Goal: Task Accomplishment & Management: Manage account settings

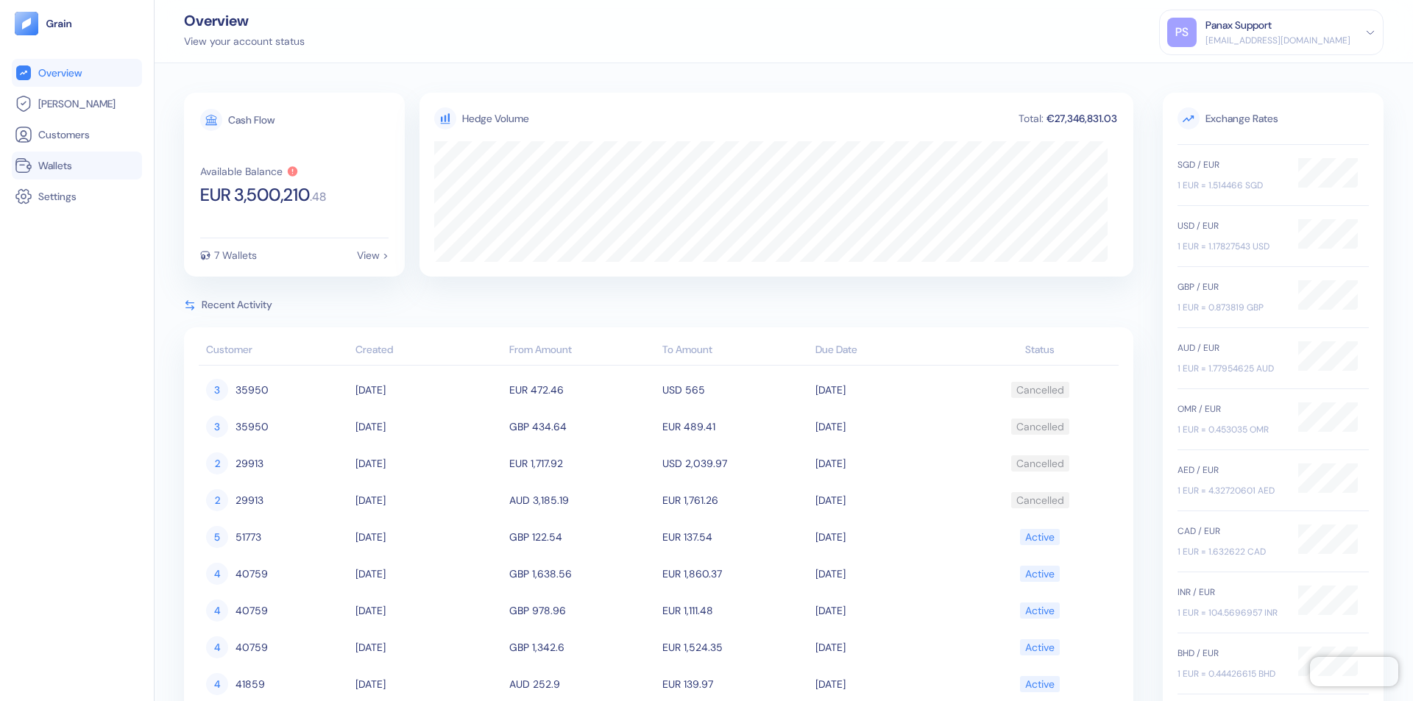
click at [77, 166] on link "Wallets" at bounding box center [77, 166] width 124 height 18
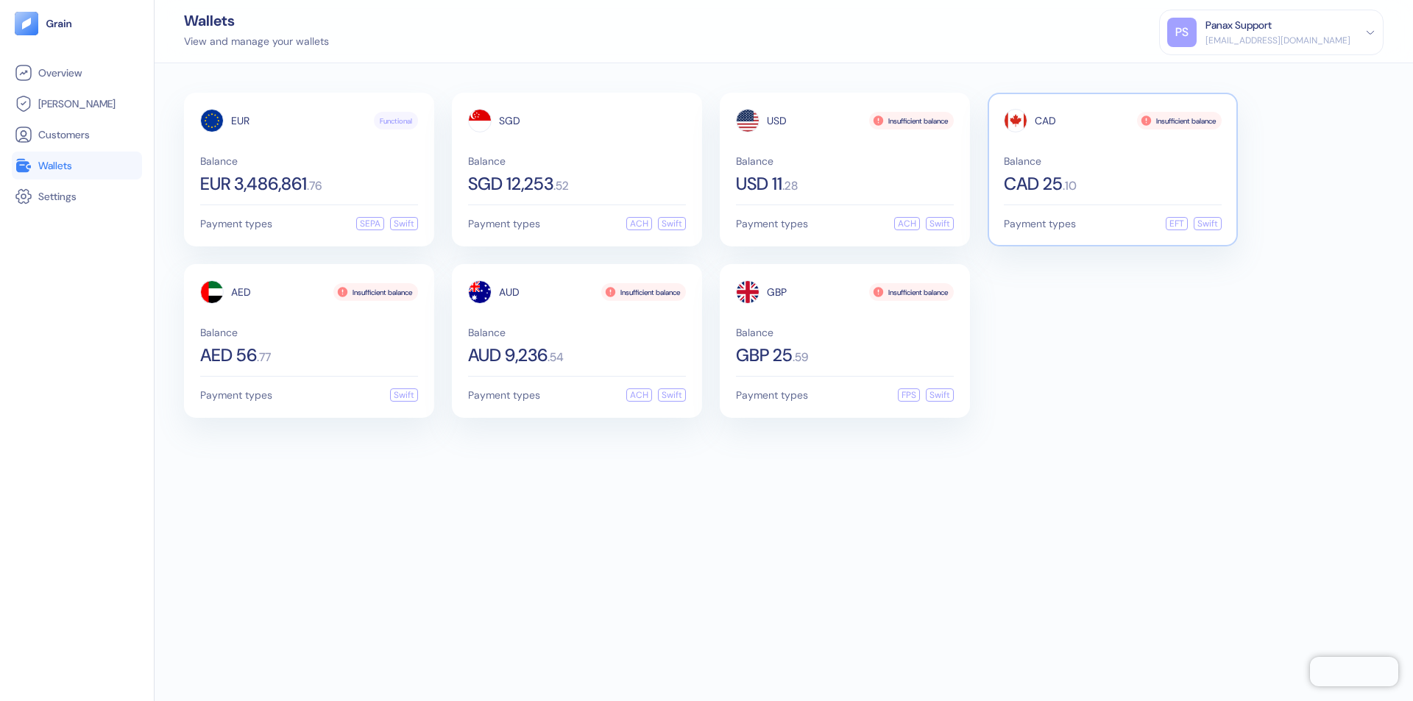
click at [1045, 121] on span "CAD" at bounding box center [1044, 121] width 21 height 10
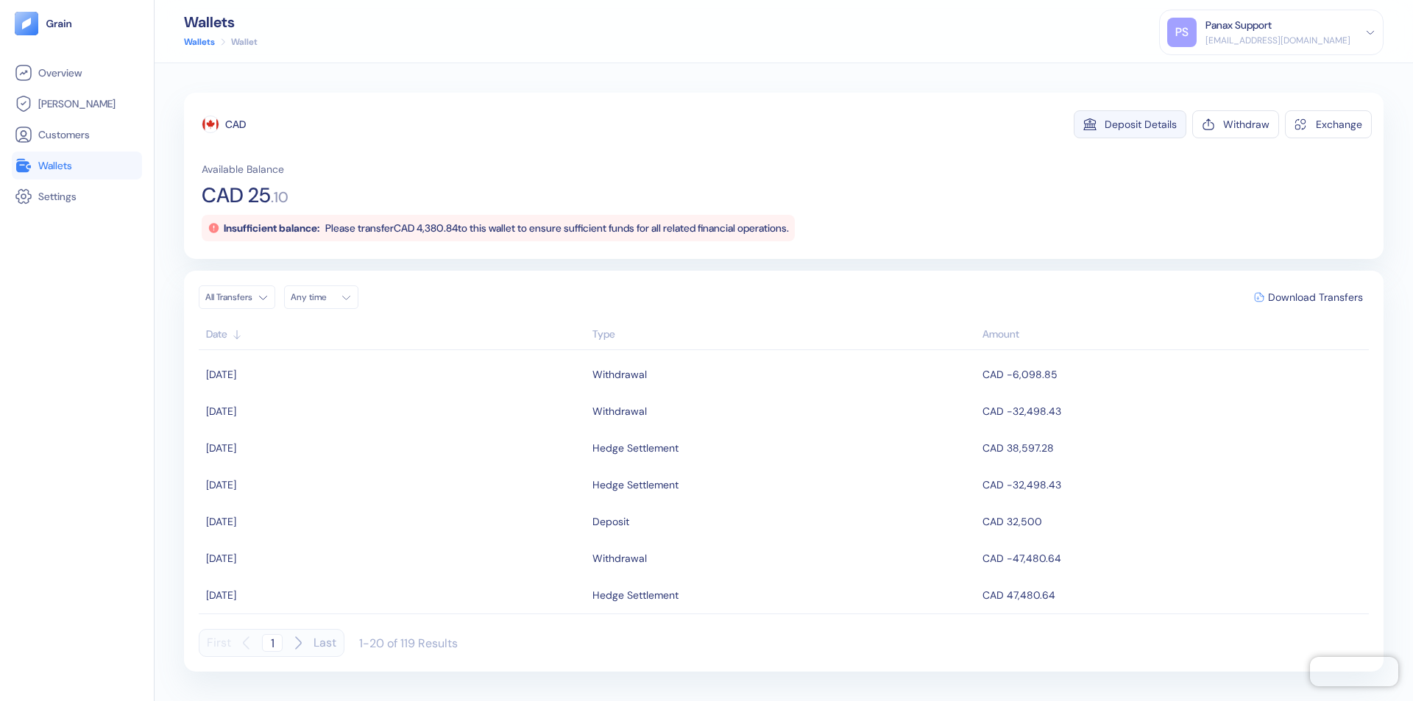
click at [1140, 124] on div "Deposit Details" at bounding box center [1140, 124] width 72 height 10
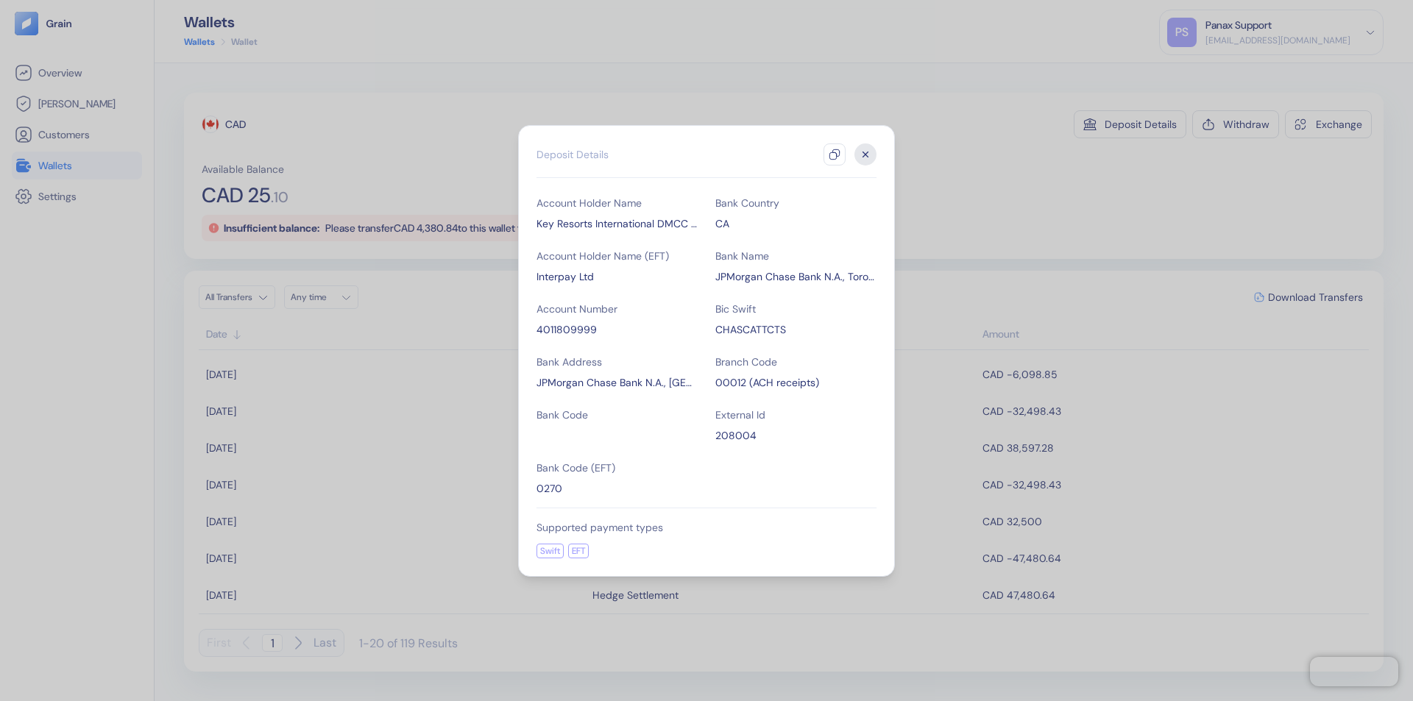
click at [834, 155] on icon "button" at bounding box center [834, 155] width 12 height 12
click at [865, 155] on icon "button" at bounding box center [865, 154] width 5 height 5
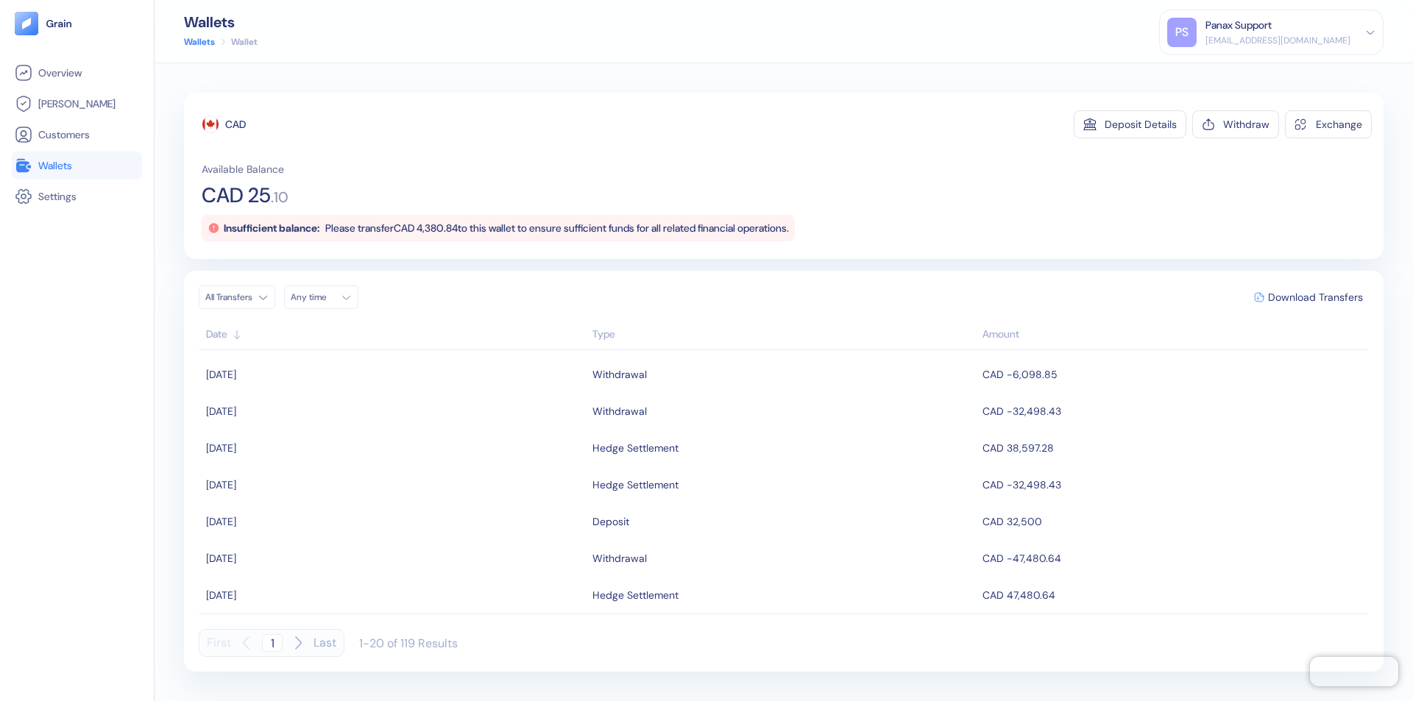
click at [325, 297] on div "Any time" at bounding box center [313, 297] width 44 height 12
click at [341, 435] on button "24" at bounding box center [342, 435] width 18 height 18
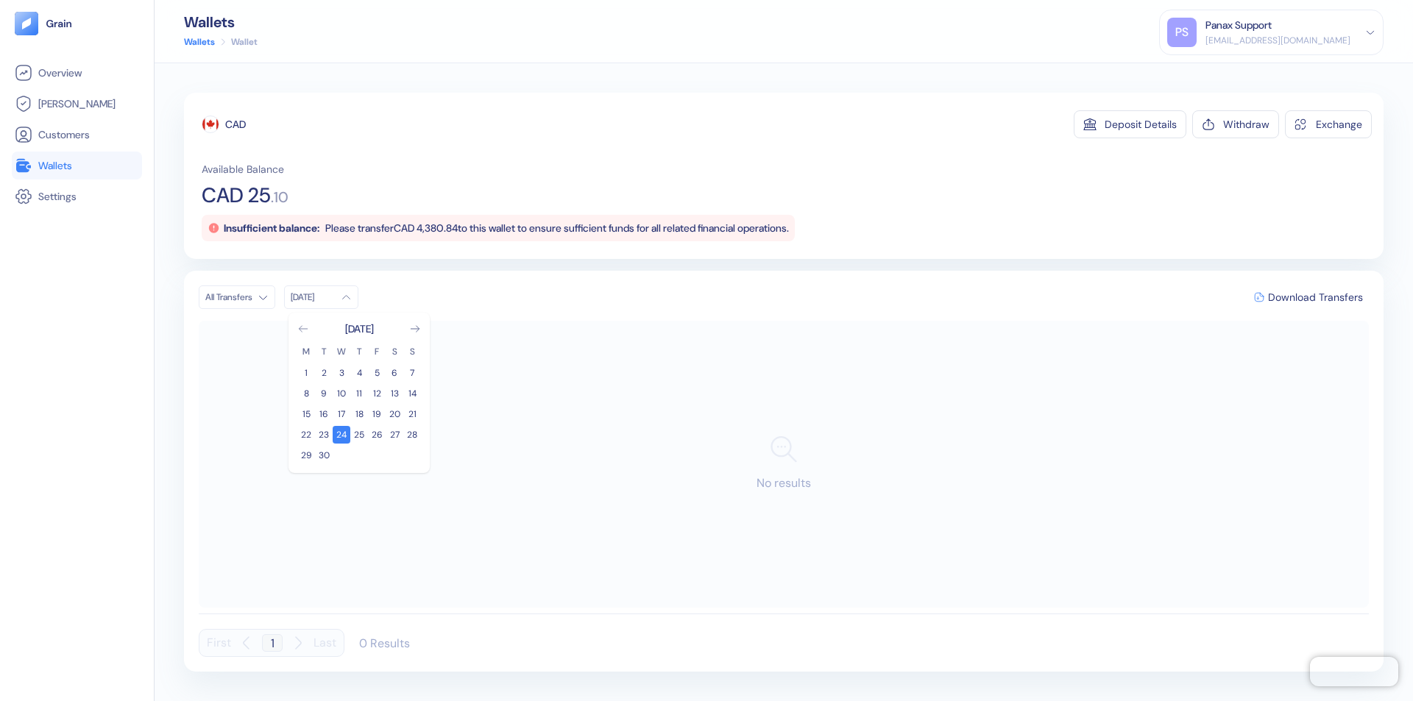
click at [303, 329] on icon "Go to previous month" at bounding box center [303, 329] width 8 height 6
click at [306, 455] on button "25" at bounding box center [306, 456] width 18 height 18
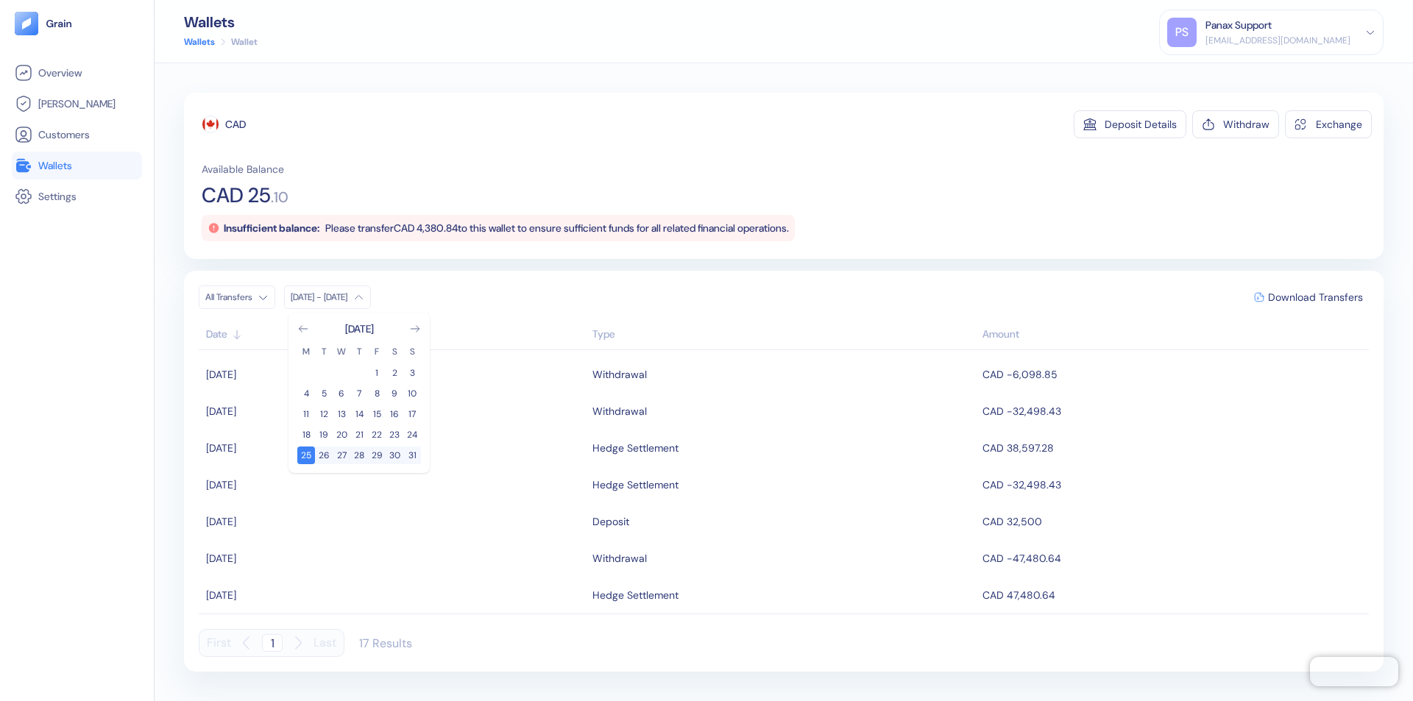
click at [235, 124] on div "CAD" at bounding box center [235, 124] width 21 height 15
click at [1315, 297] on span "Download Transfers" at bounding box center [1315, 297] width 95 height 10
click at [77, 166] on link "Wallets" at bounding box center [77, 166] width 124 height 18
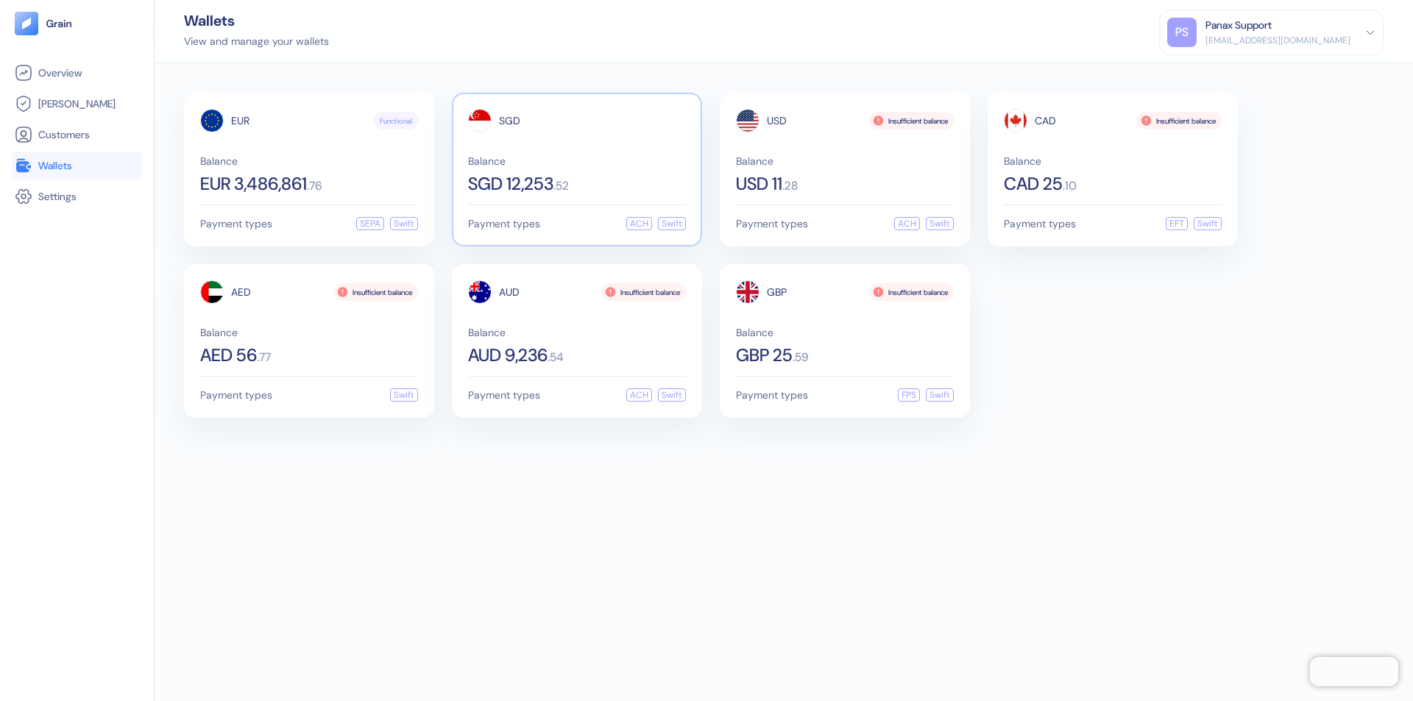
click at [509, 121] on span "SGD" at bounding box center [509, 121] width 21 height 10
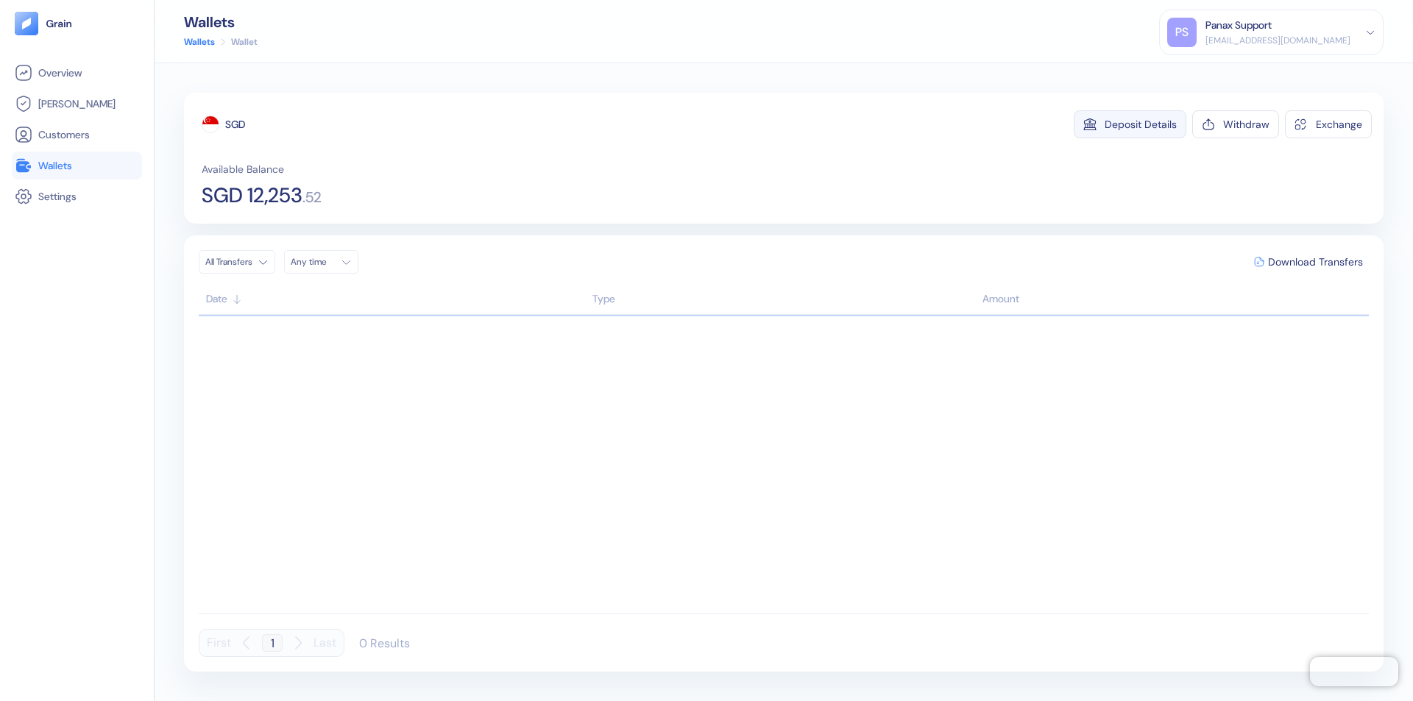
click at [1140, 124] on div "Deposit Details" at bounding box center [1140, 124] width 72 height 10
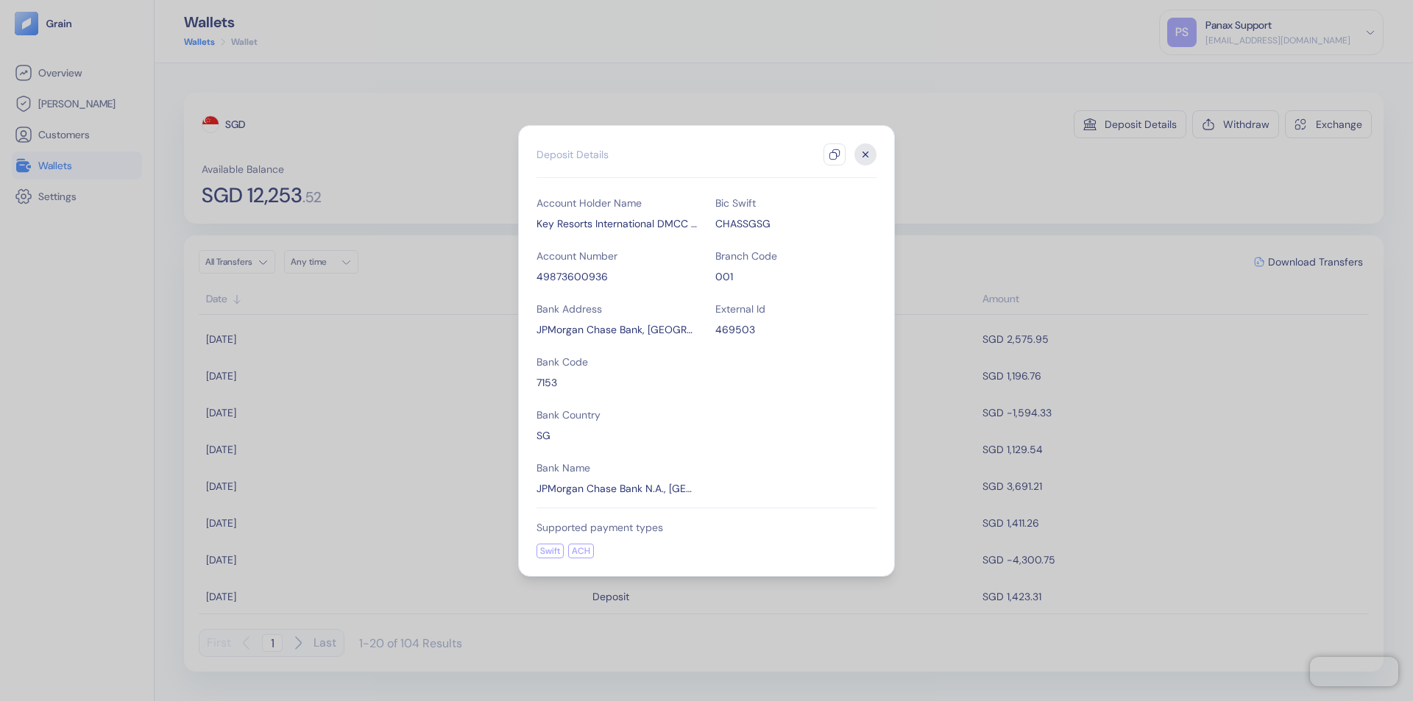
click at [834, 155] on icon "button" at bounding box center [834, 155] width 12 height 12
click at [865, 155] on icon "button" at bounding box center [865, 154] width 5 height 5
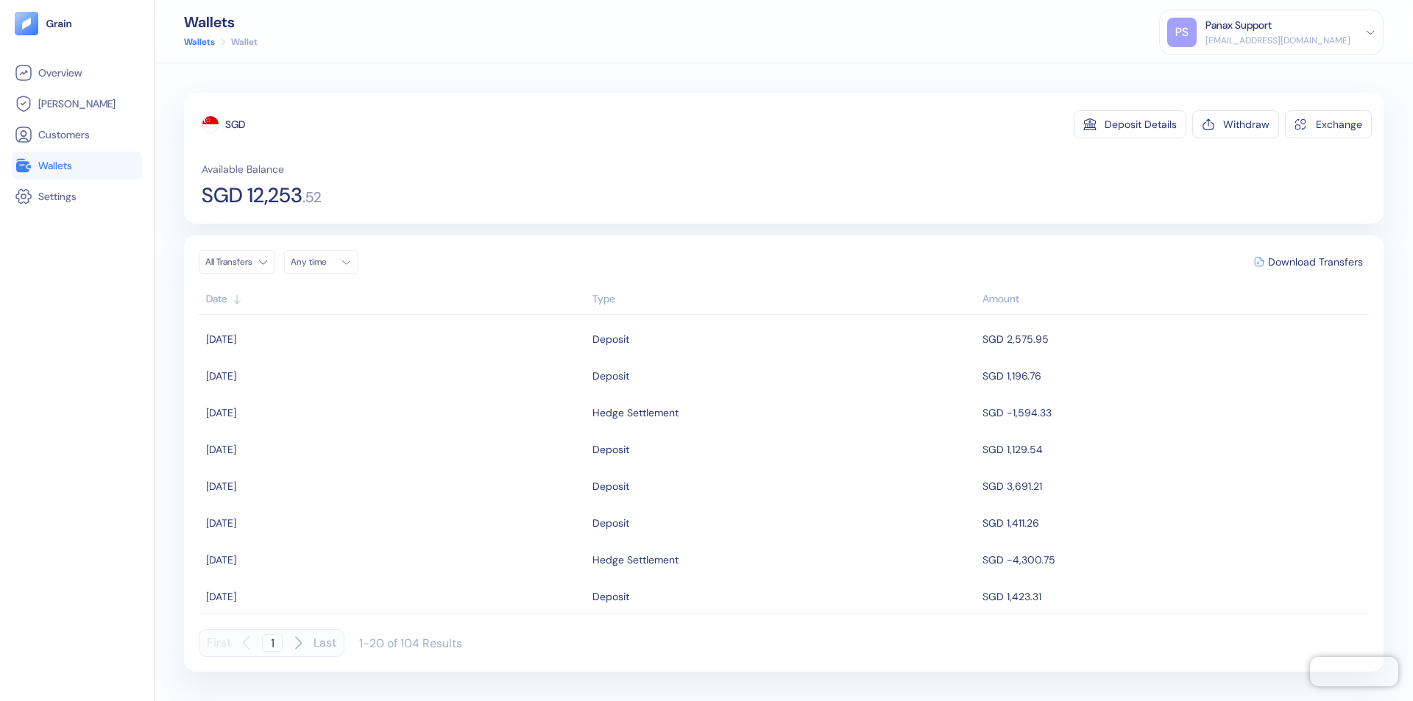
click at [325, 262] on div "Any time" at bounding box center [313, 262] width 44 height 12
click at [341, 400] on button "24" at bounding box center [342, 400] width 18 height 18
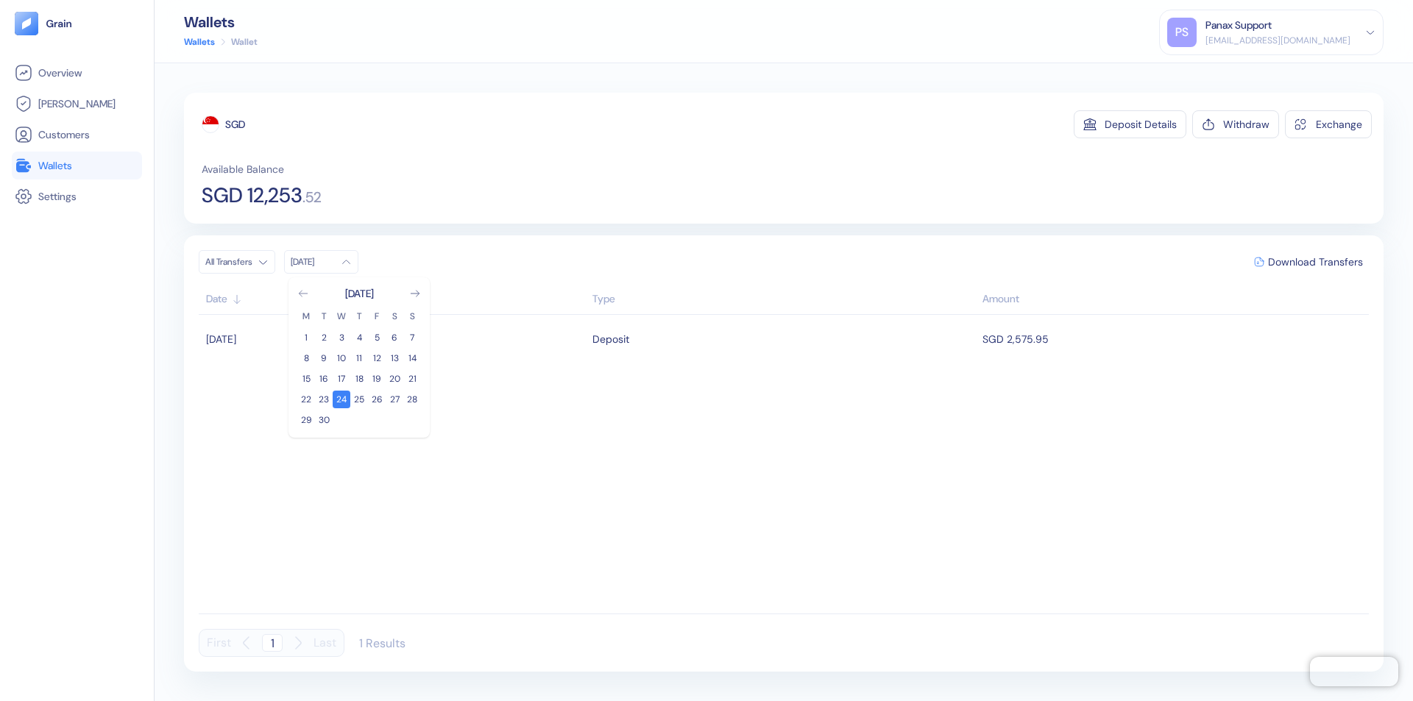
click at [303, 294] on icon "Go to previous month" at bounding box center [303, 294] width 8 height 6
click at [306, 420] on button "25" at bounding box center [306, 420] width 18 height 18
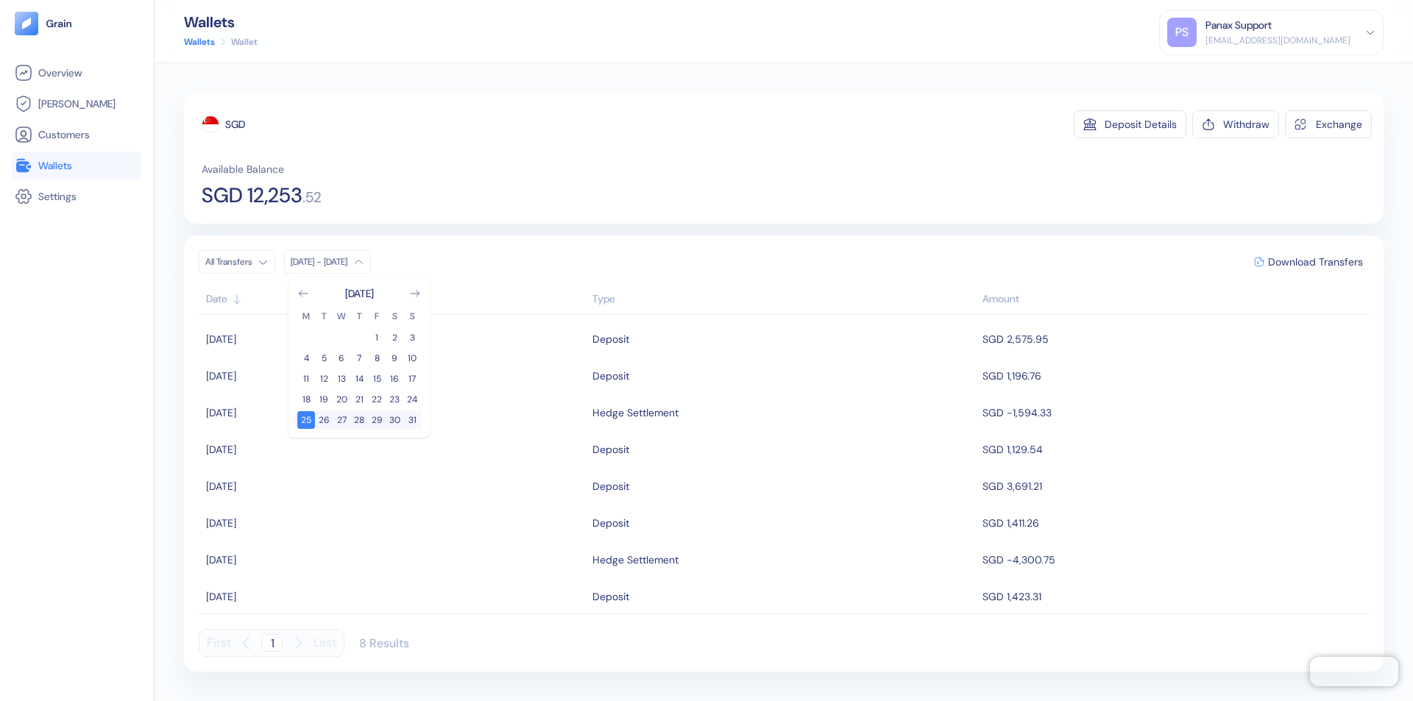
click at [235, 124] on div "SGD" at bounding box center [235, 124] width 20 height 15
click at [1315, 262] on span "Download Transfers" at bounding box center [1315, 262] width 95 height 10
click at [77, 166] on link "Wallets" at bounding box center [77, 166] width 124 height 18
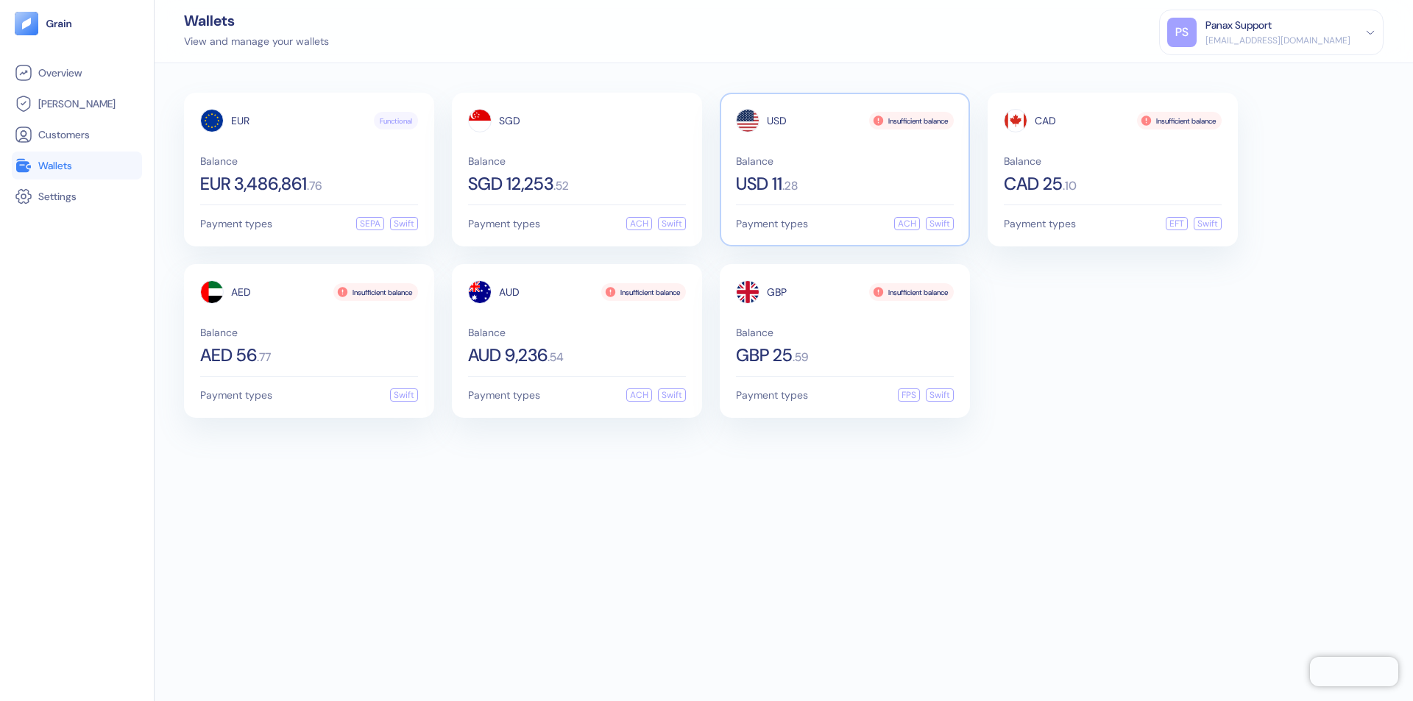
click at [776, 121] on span "USD" at bounding box center [777, 121] width 20 height 10
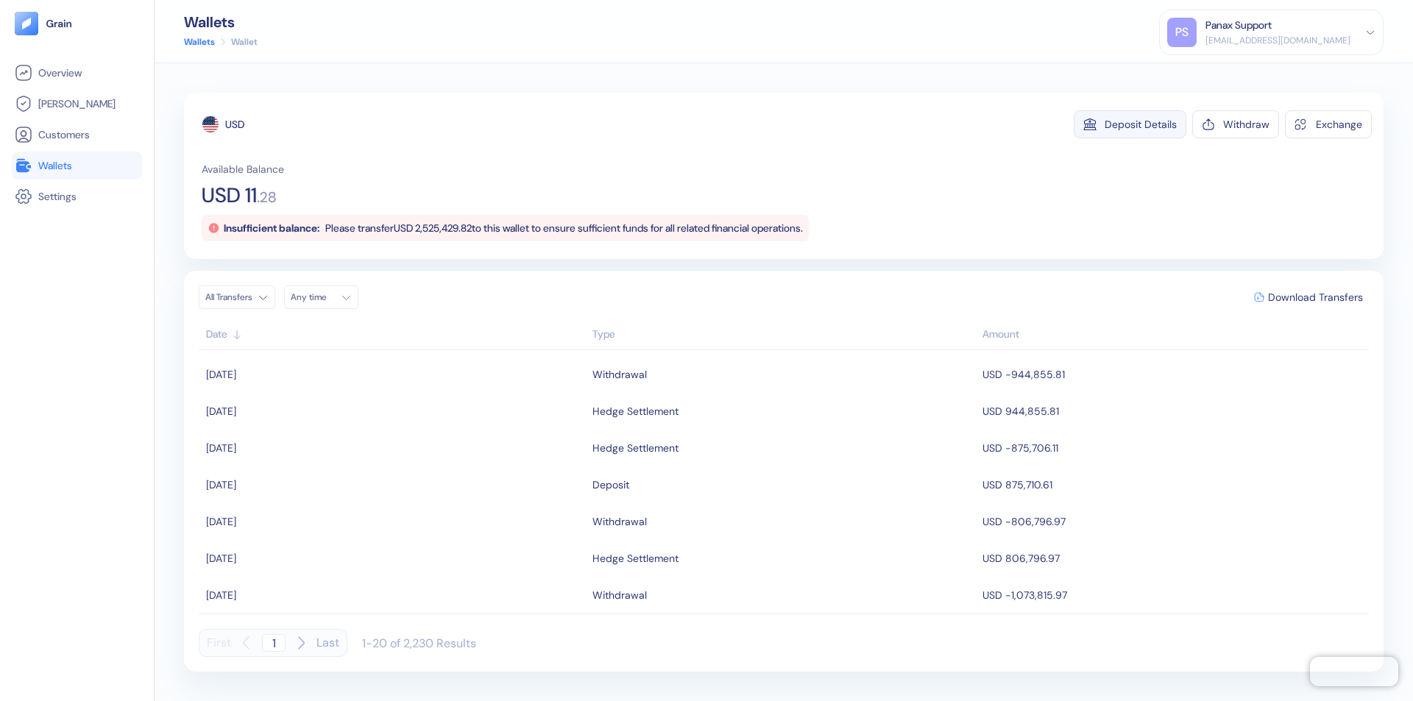
click at [1140, 124] on div "Deposit Details" at bounding box center [1140, 124] width 72 height 10
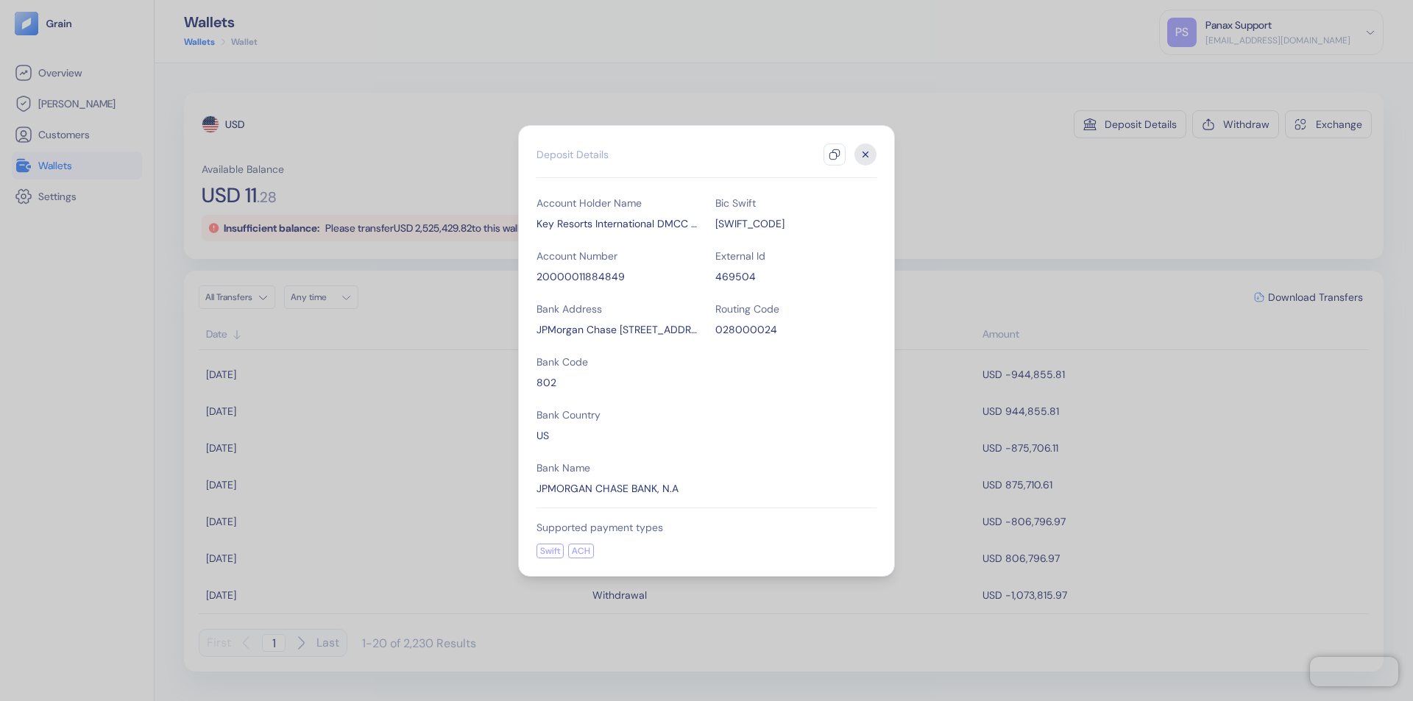
click at [834, 155] on icon "button" at bounding box center [834, 155] width 12 height 12
click at [865, 155] on icon "button" at bounding box center [865, 154] width 5 height 5
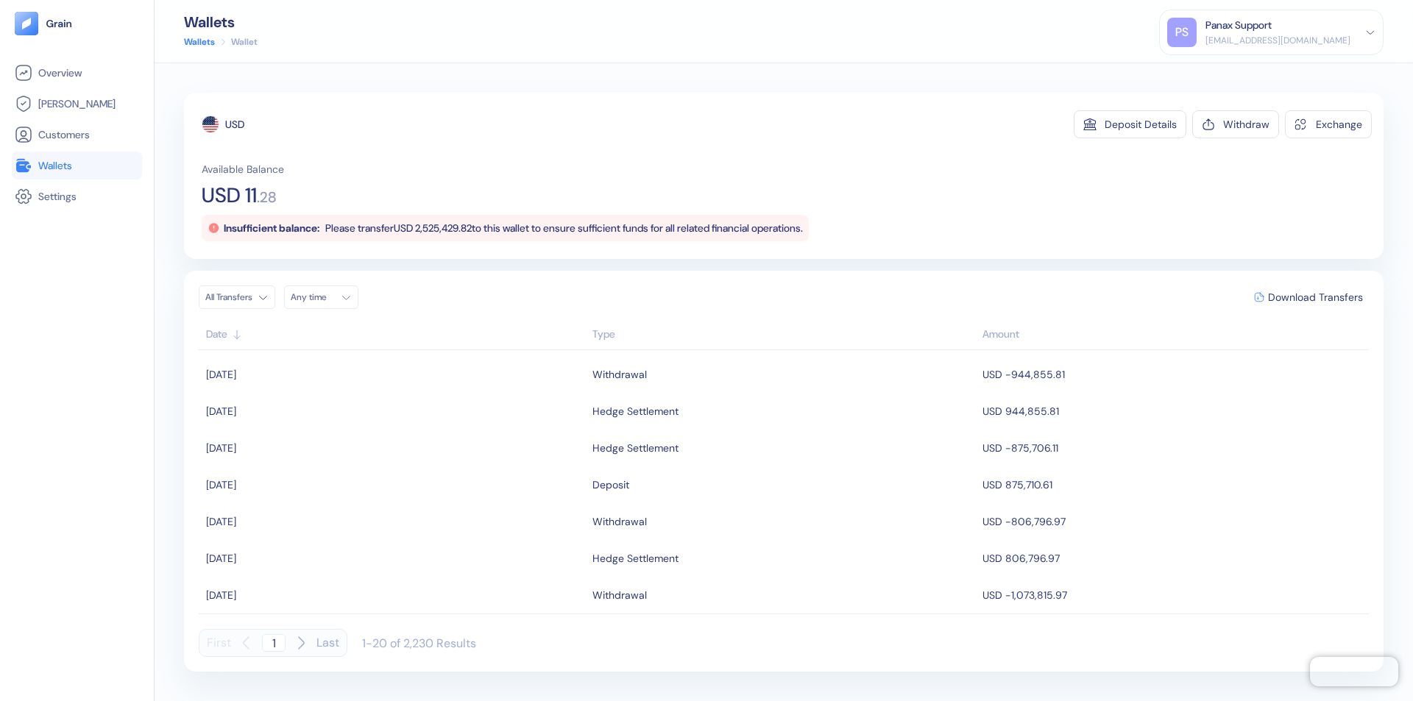
click at [325, 297] on div "Any time" at bounding box center [313, 297] width 44 height 12
click at [341, 435] on button "24" at bounding box center [342, 435] width 18 height 18
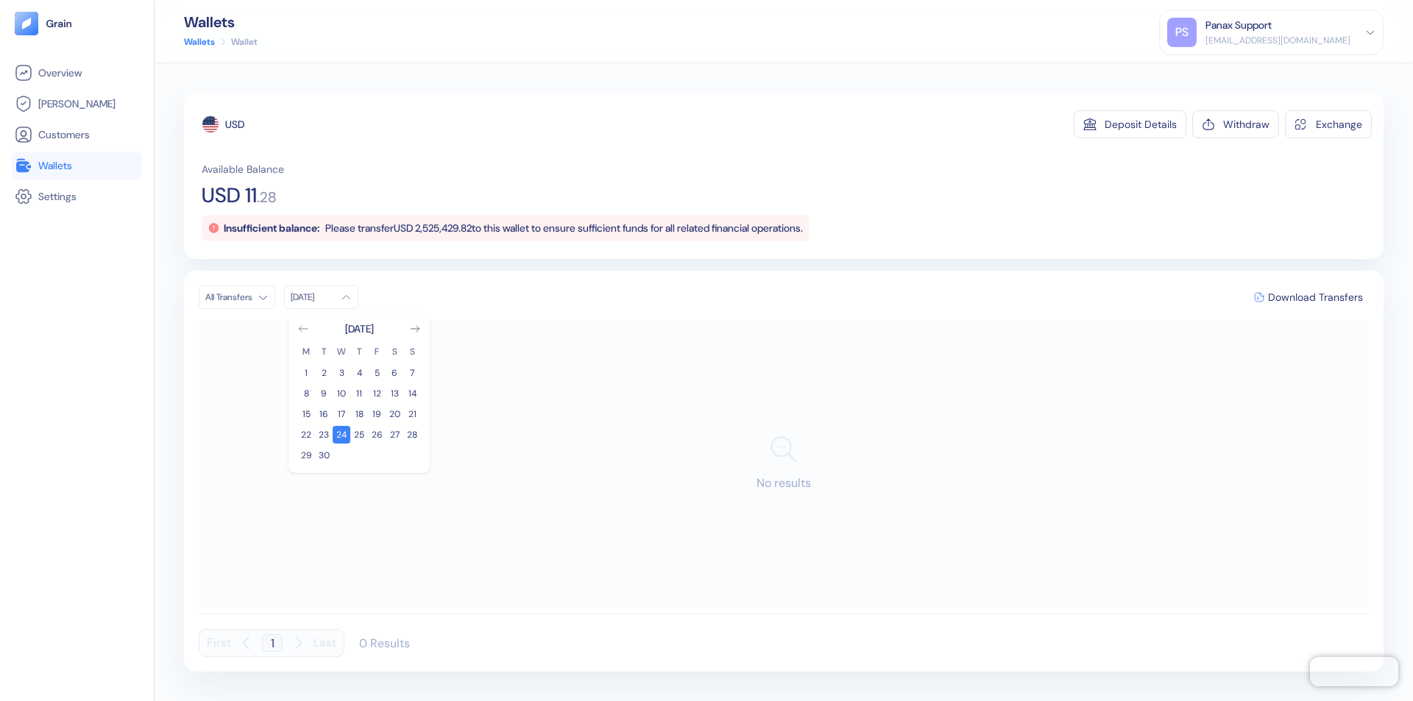
click at [303, 329] on icon "Go to previous month" at bounding box center [303, 329] width 8 height 6
click at [306, 455] on button "25" at bounding box center [306, 456] width 18 height 18
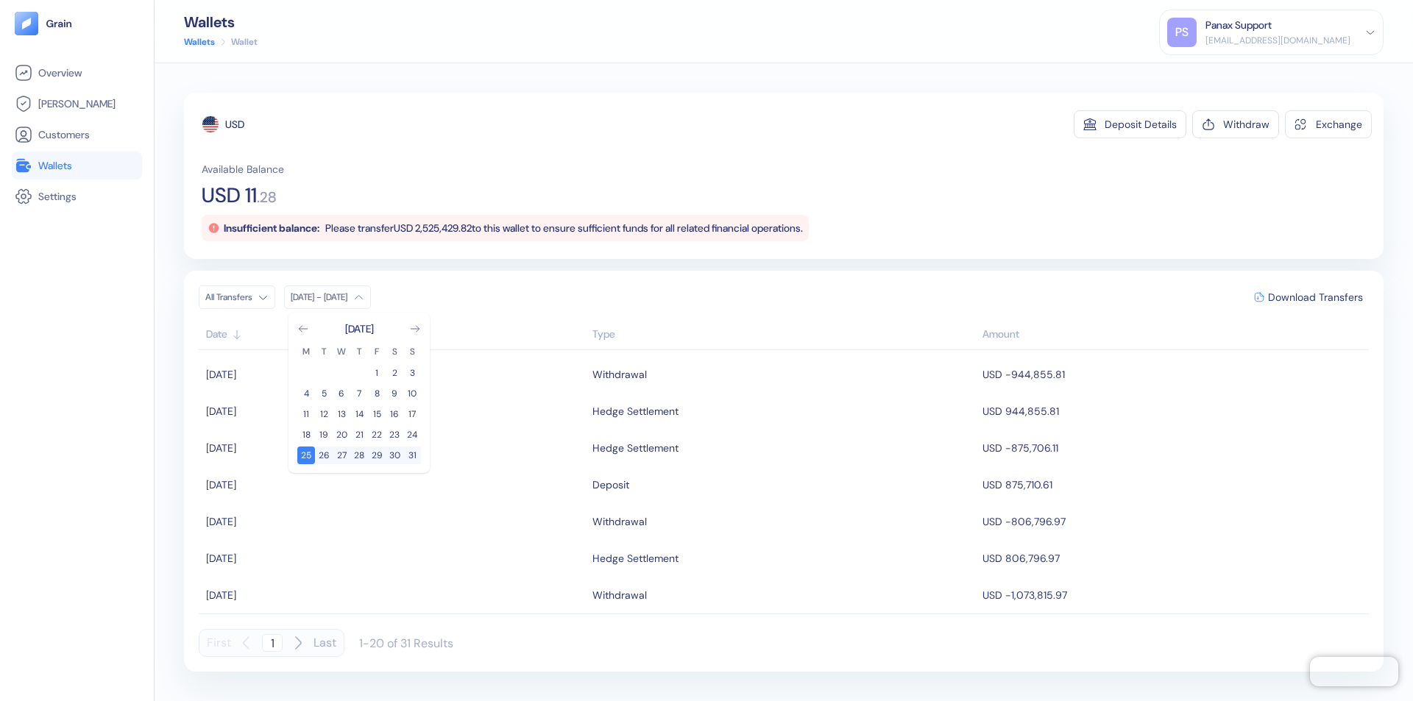
click at [235, 124] on div "USD" at bounding box center [234, 124] width 19 height 15
click at [1315, 297] on span "Download Transfers" at bounding box center [1315, 297] width 95 height 10
click at [77, 166] on link "Wallets" at bounding box center [77, 166] width 124 height 18
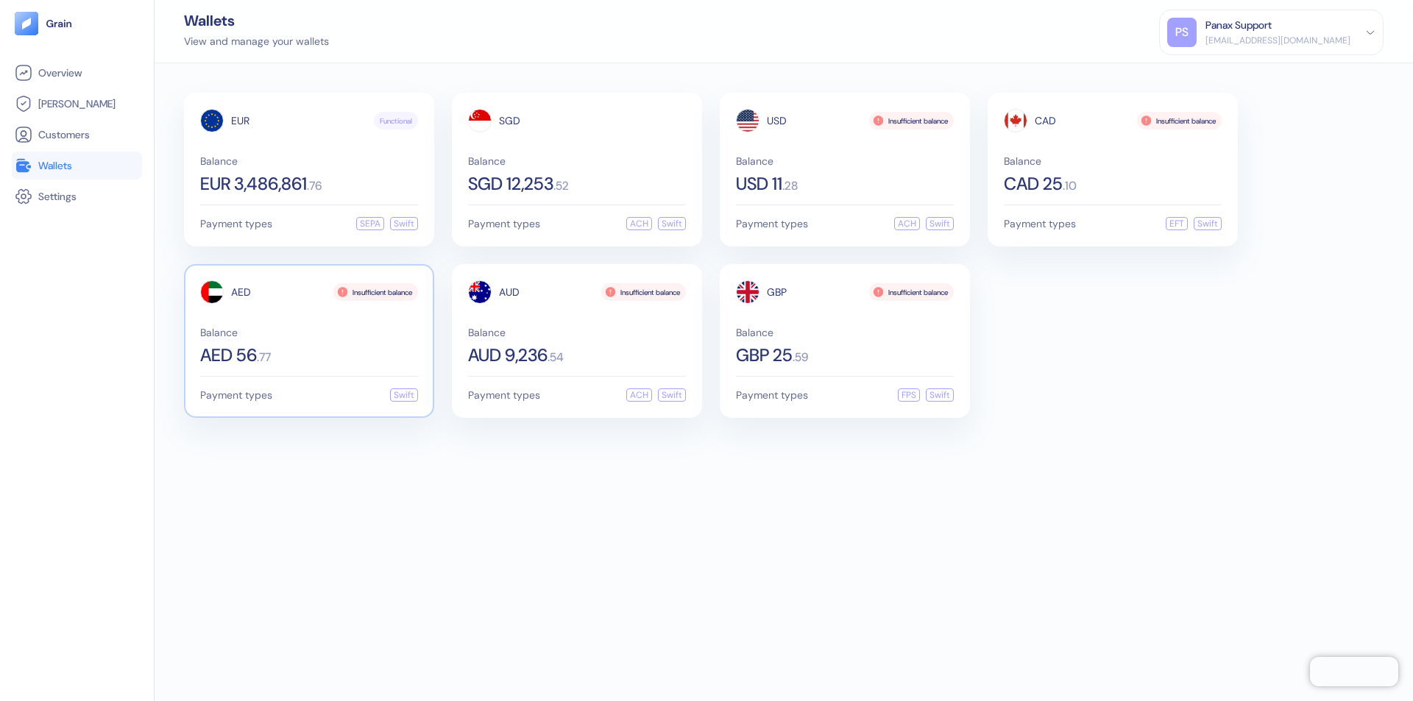
click at [241, 292] on span "AED" at bounding box center [241, 292] width 20 height 10
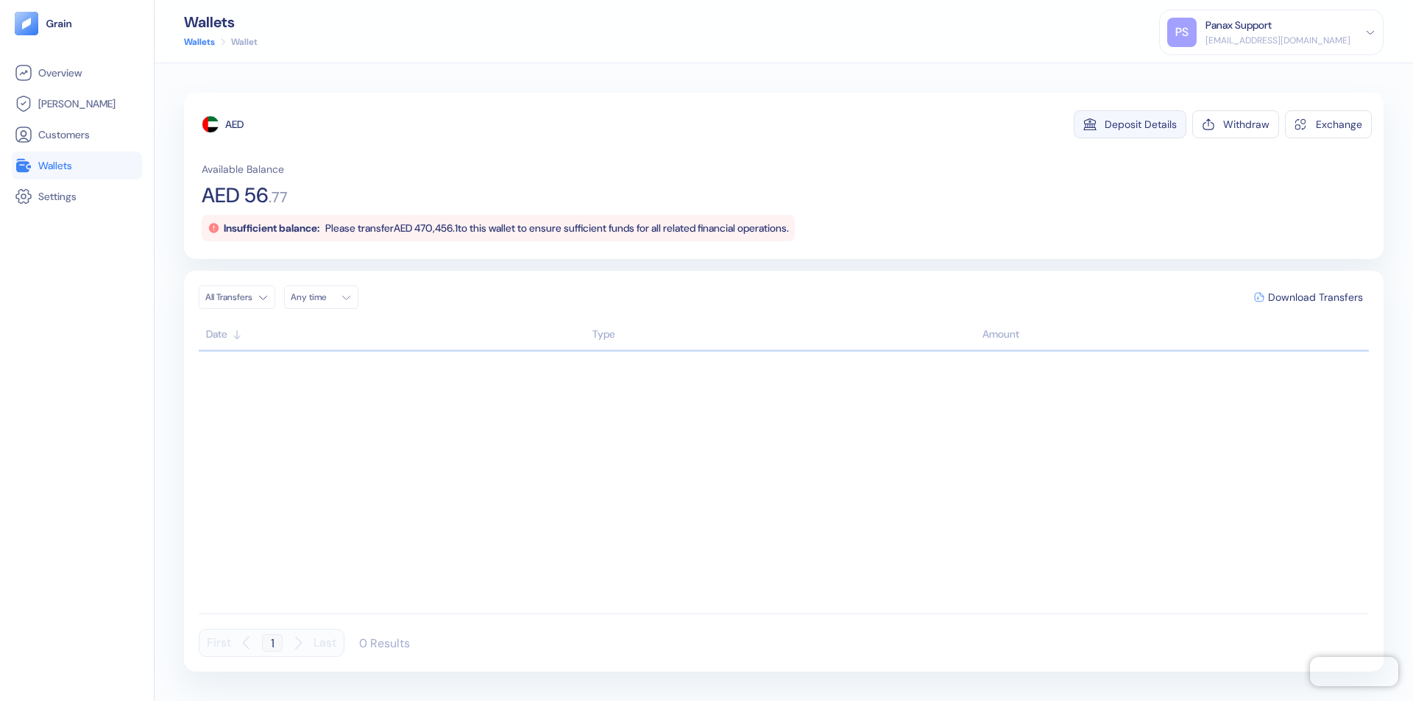
click at [1140, 124] on div "Deposit Details" at bounding box center [1140, 124] width 72 height 10
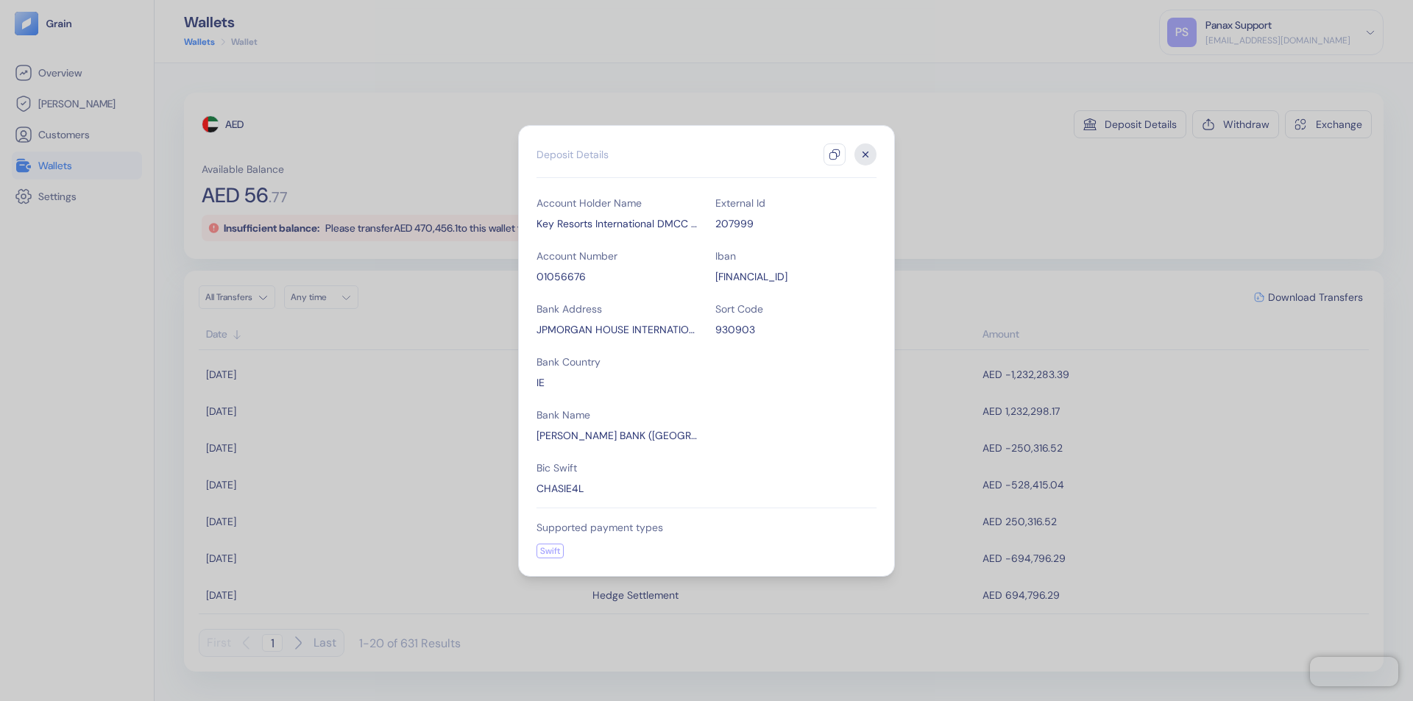
click at [834, 155] on icon "button" at bounding box center [834, 155] width 12 height 12
click at [865, 155] on icon "button" at bounding box center [865, 154] width 5 height 5
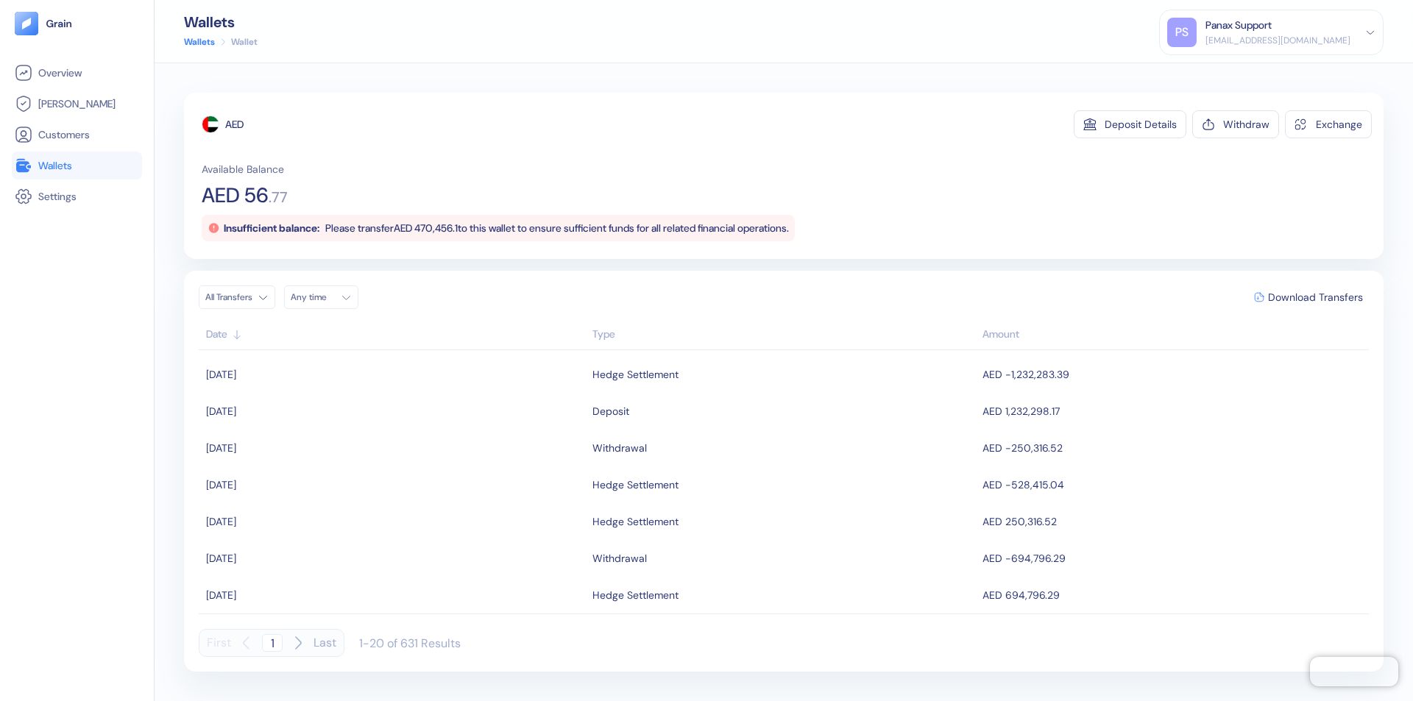
click at [325, 297] on div "Any time" at bounding box center [313, 297] width 44 height 12
click at [341, 435] on button "24" at bounding box center [342, 435] width 18 height 18
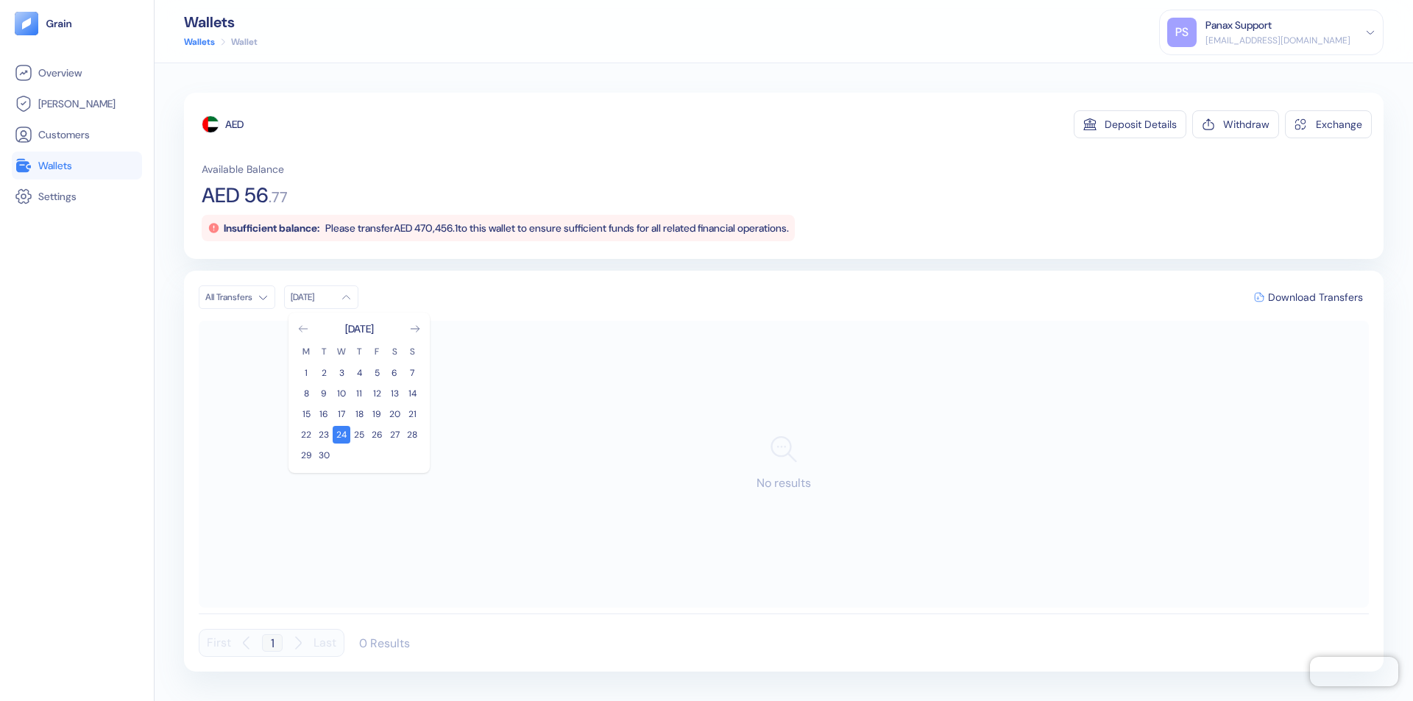
click at [303, 329] on icon "Go to previous month" at bounding box center [303, 329] width 8 height 6
click at [306, 455] on button "25" at bounding box center [306, 456] width 18 height 18
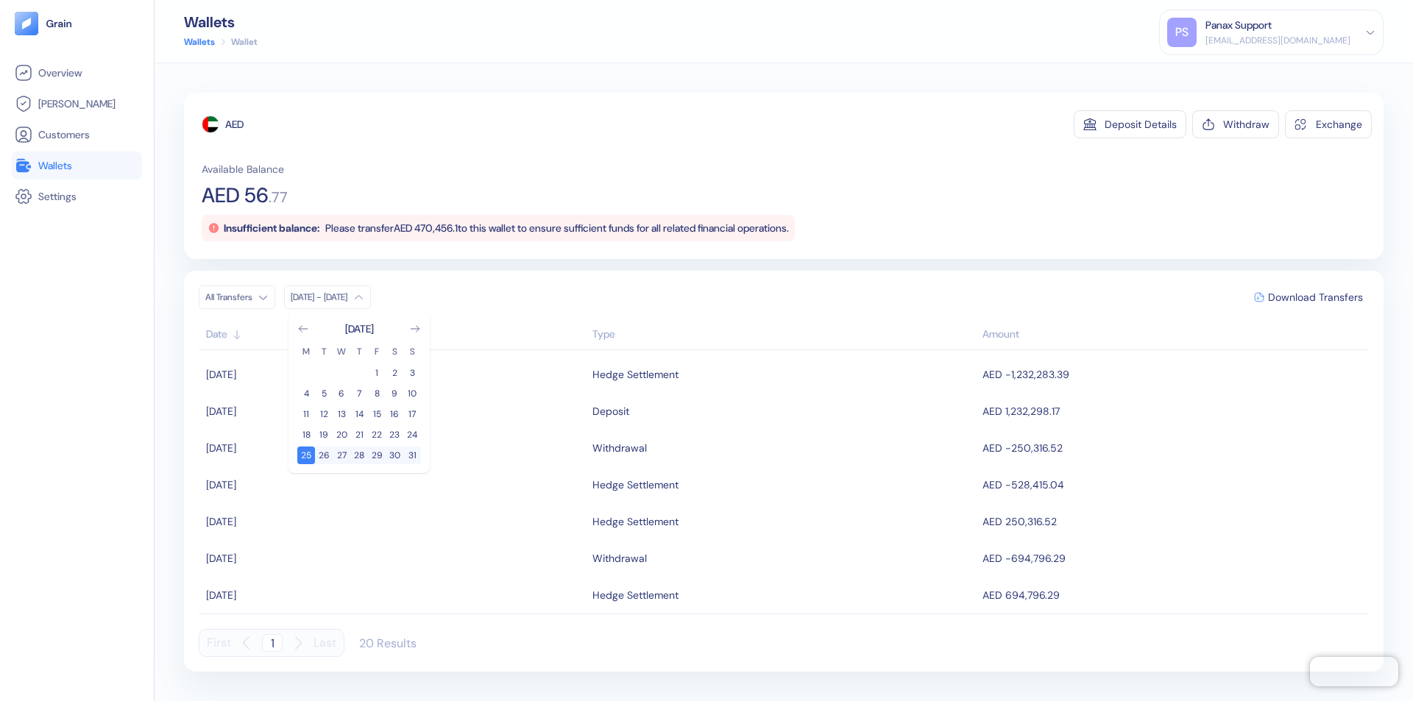
click at [235, 124] on div "AED" at bounding box center [234, 124] width 18 height 15
click at [1315, 297] on span "Download Transfers" at bounding box center [1315, 297] width 95 height 10
click at [77, 166] on link "Wallets" at bounding box center [77, 166] width 124 height 18
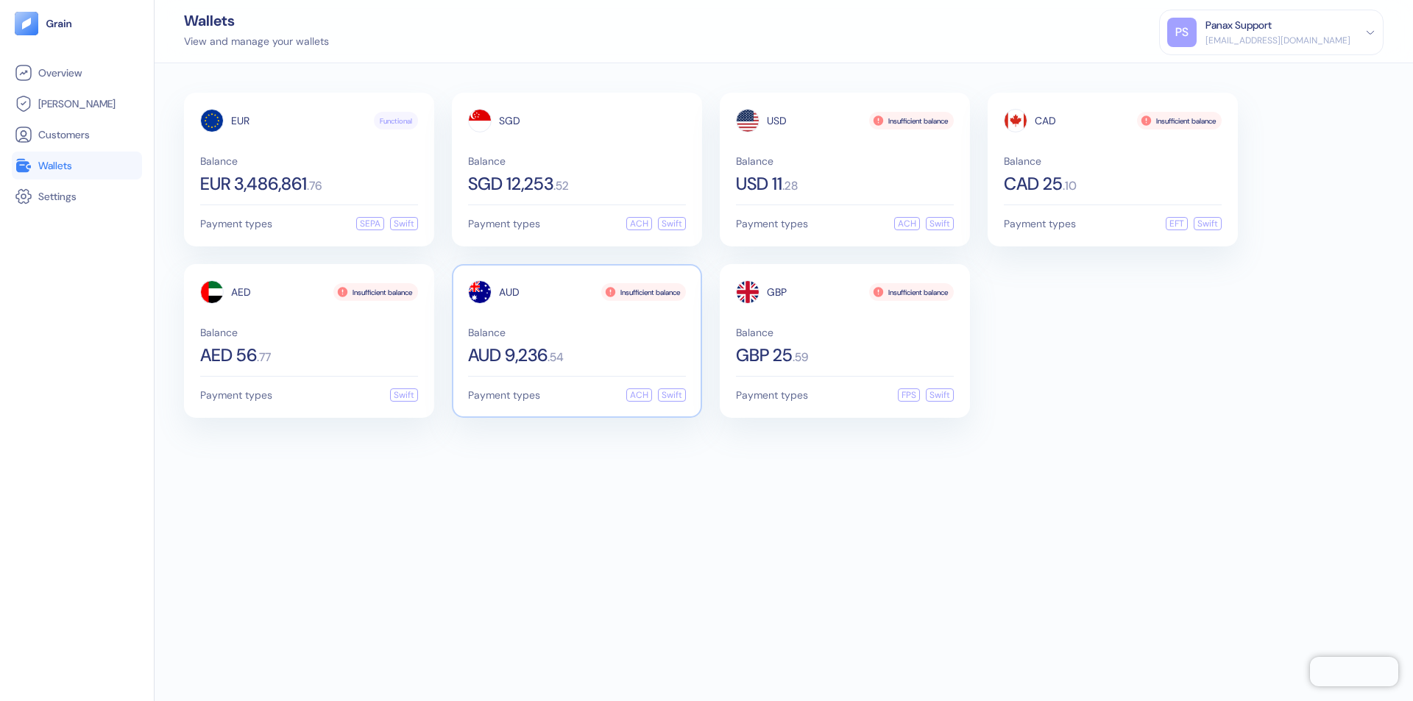
click at [509, 292] on span "AUD" at bounding box center [509, 292] width 21 height 10
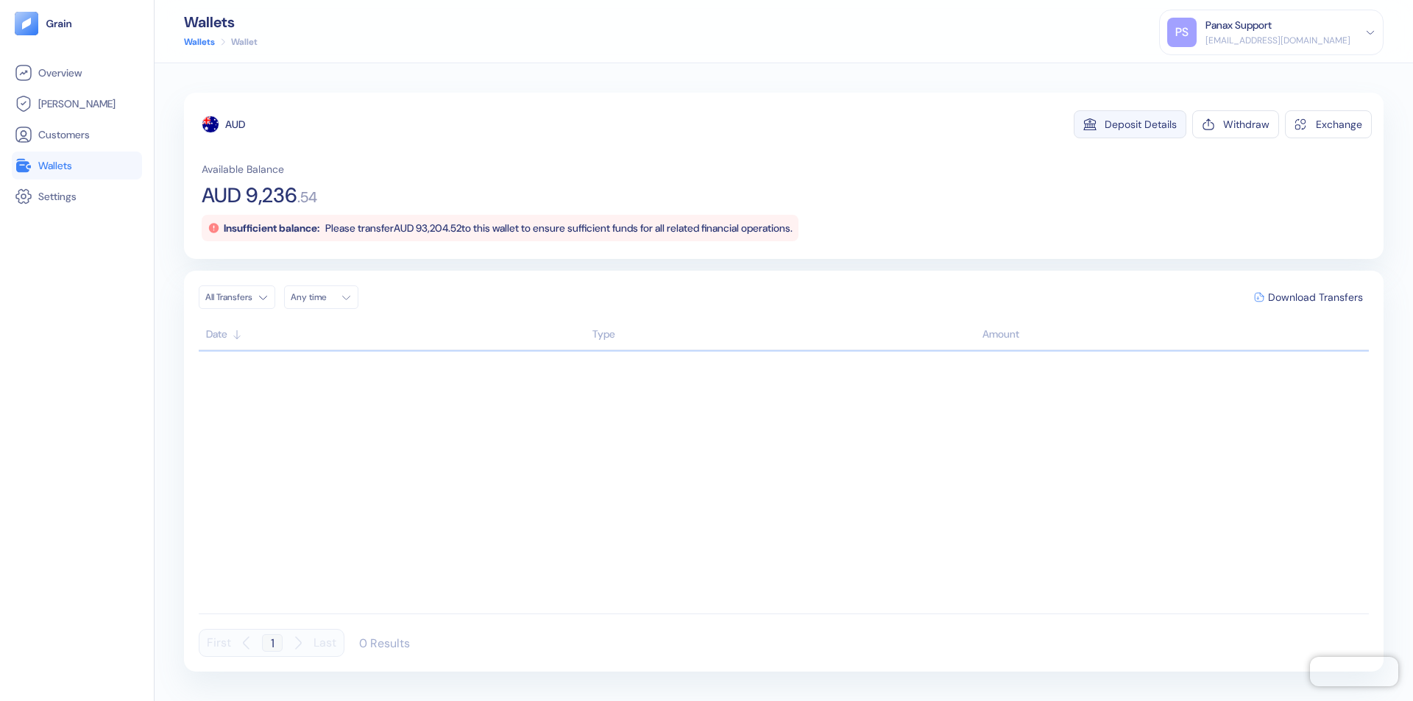
click at [1140, 124] on div "Deposit Details" at bounding box center [1140, 124] width 72 height 10
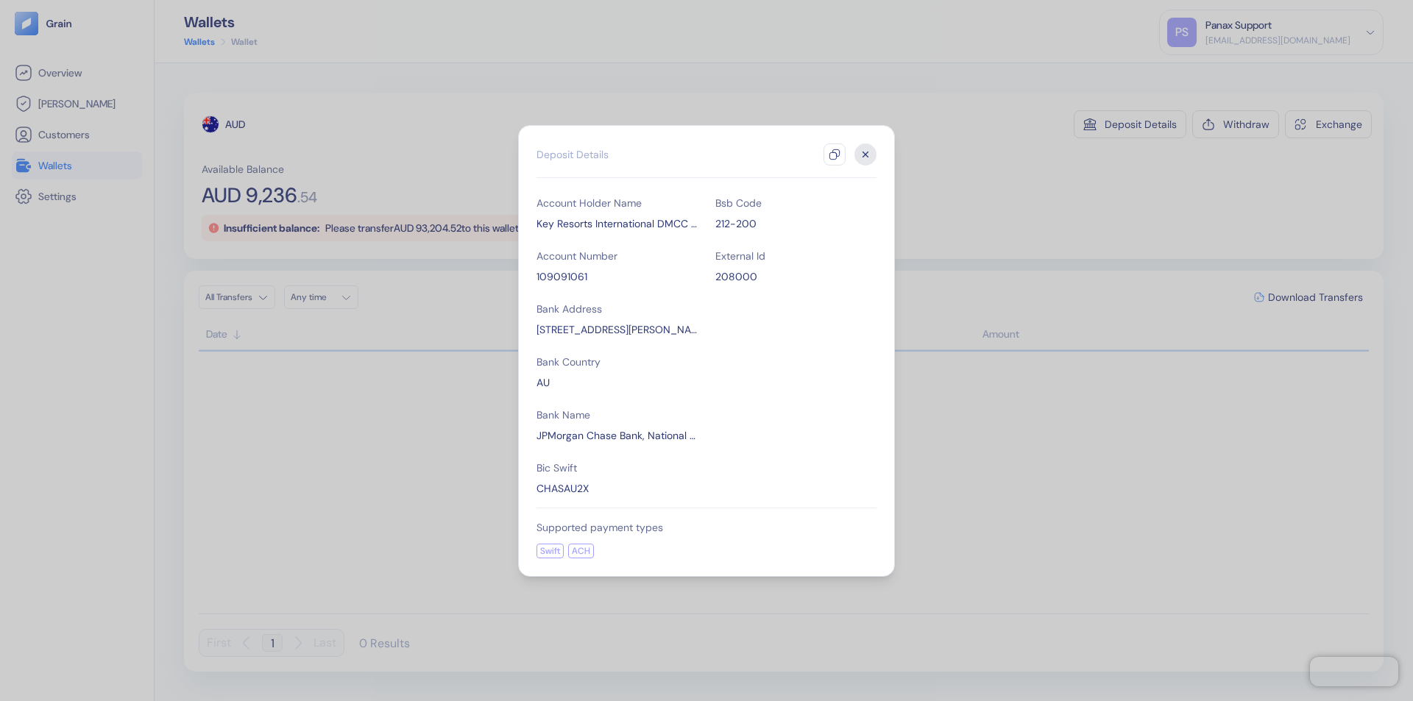
click at [834, 155] on icon "button" at bounding box center [834, 155] width 12 height 12
click at [865, 155] on icon "button" at bounding box center [865, 154] width 5 height 5
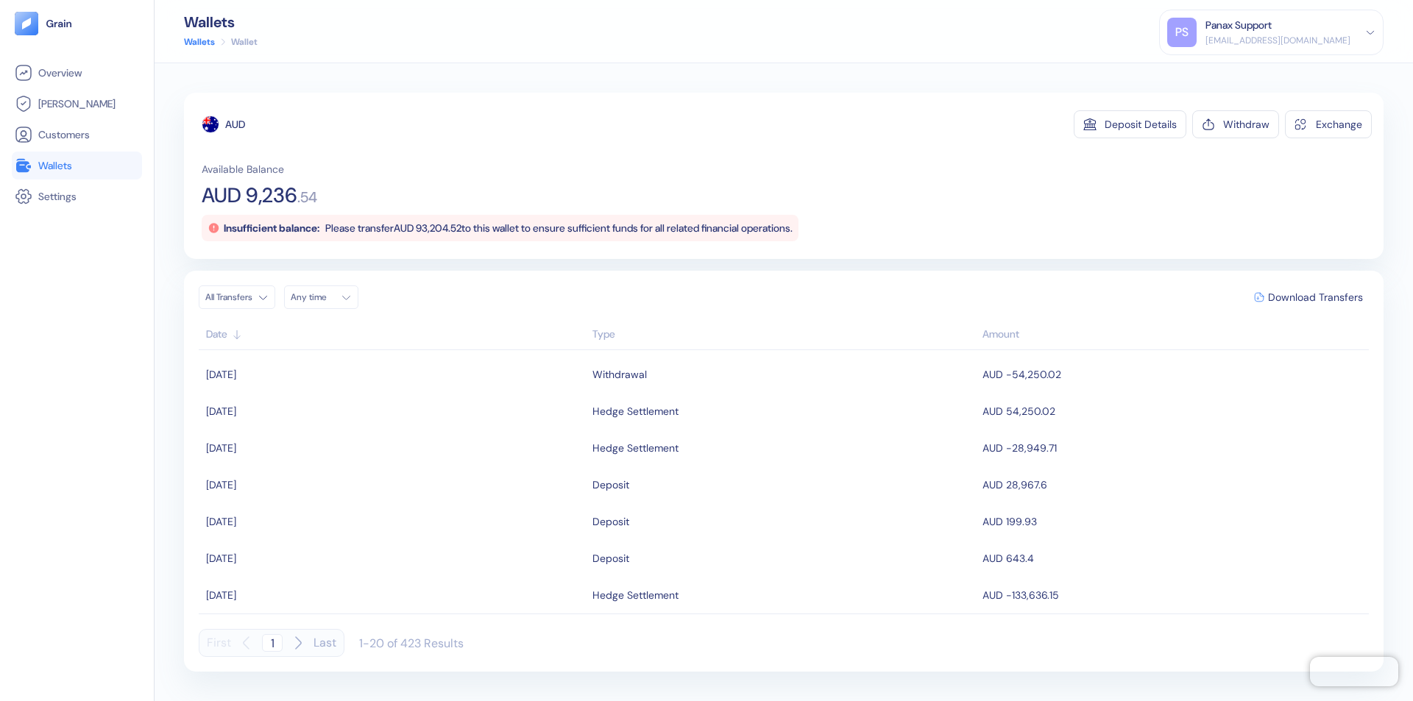
click at [325, 297] on div "Any time" at bounding box center [313, 297] width 44 height 12
click at [341, 435] on button "24" at bounding box center [342, 435] width 18 height 18
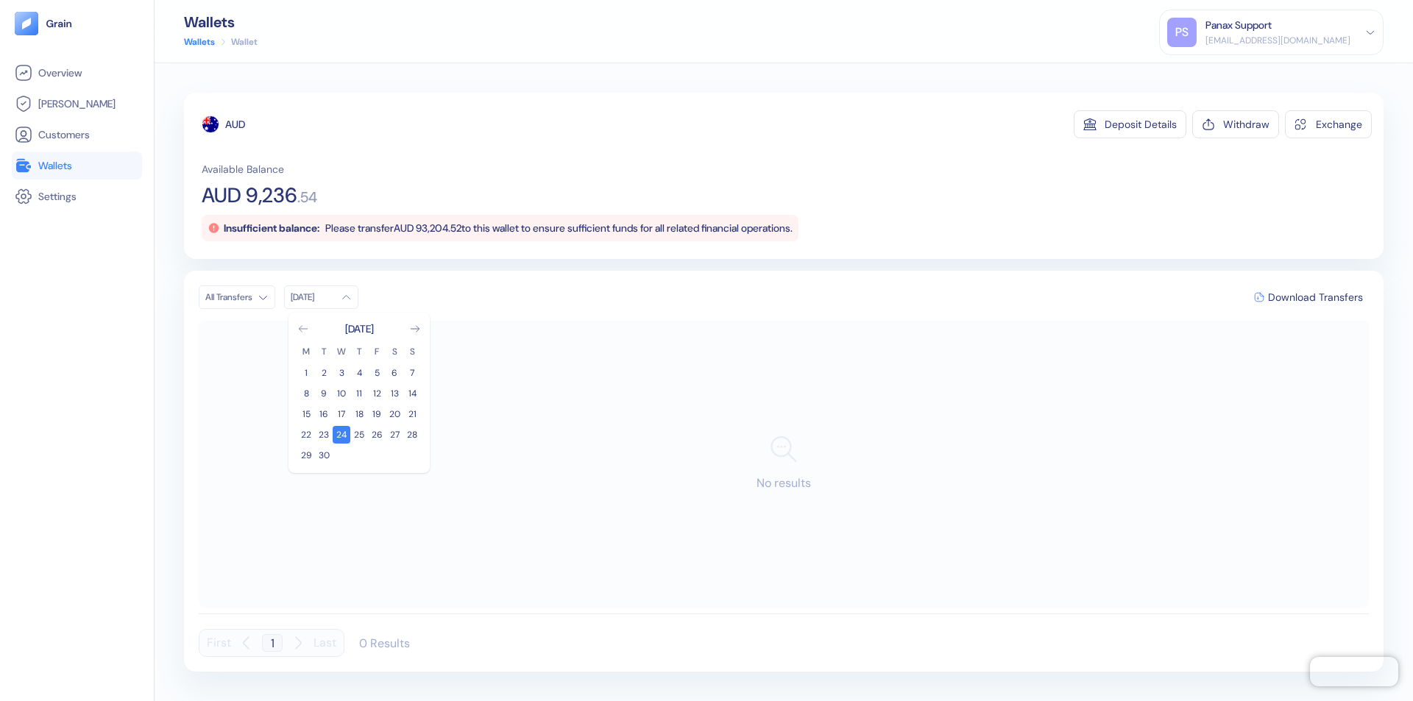
click at [303, 329] on icon "Go to previous month" at bounding box center [303, 329] width 8 height 6
click at [306, 455] on button "25" at bounding box center [306, 456] width 18 height 18
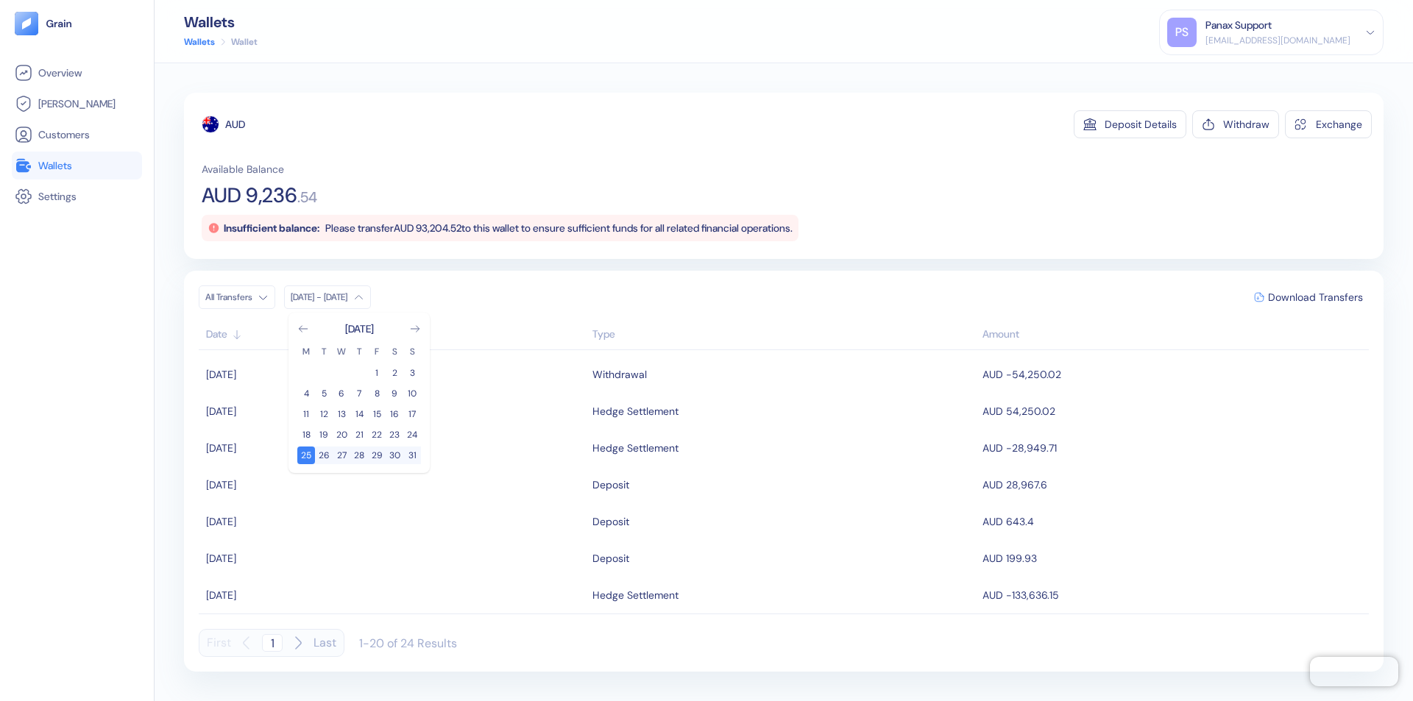
click at [235, 124] on div "AUD" at bounding box center [235, 124] width 20 height 15
click at [1315, 297] on span "Download Transfers" at bounding box center [1315, 297] width 95 height 10
click at [77, 166] on link "Wallets" at bounding box center [77, 166] width 124 height 18
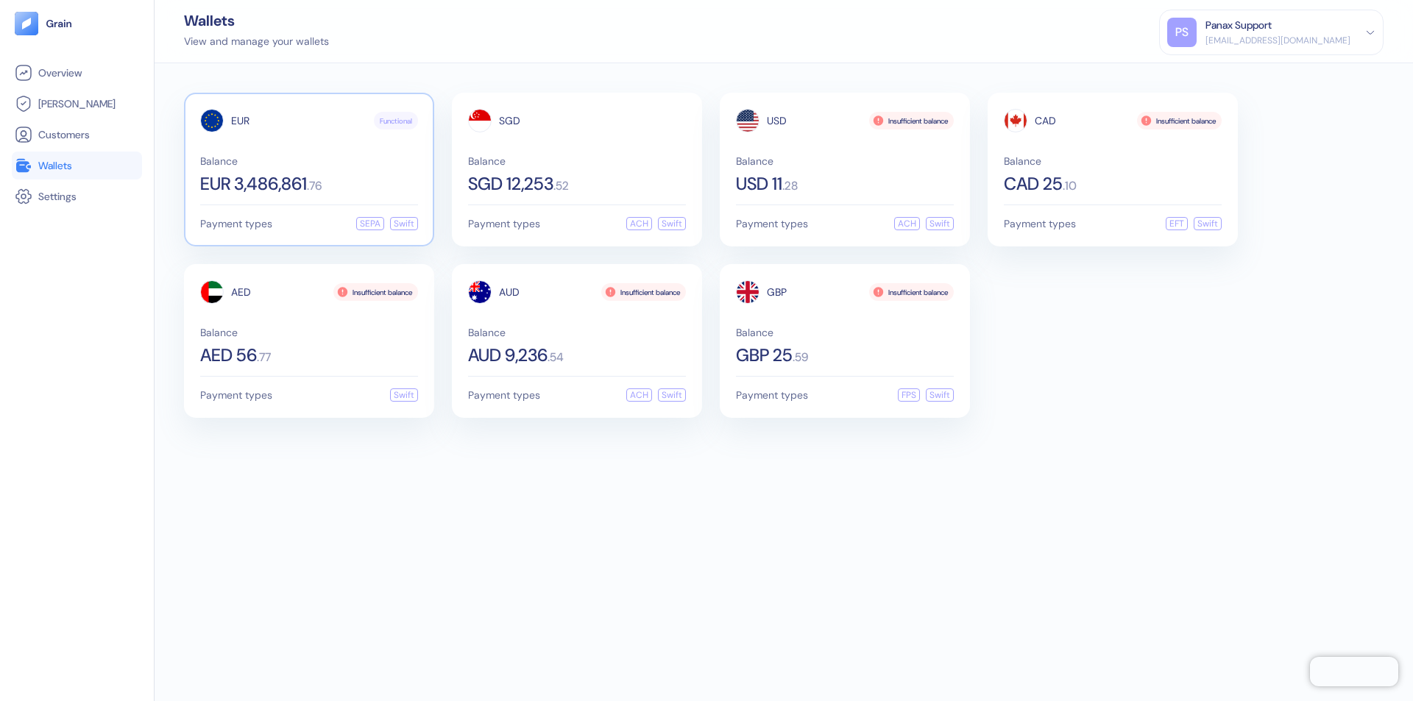
click at [240, 121] on span "EUR" at bounding box center [240, 121] width 18 height 10
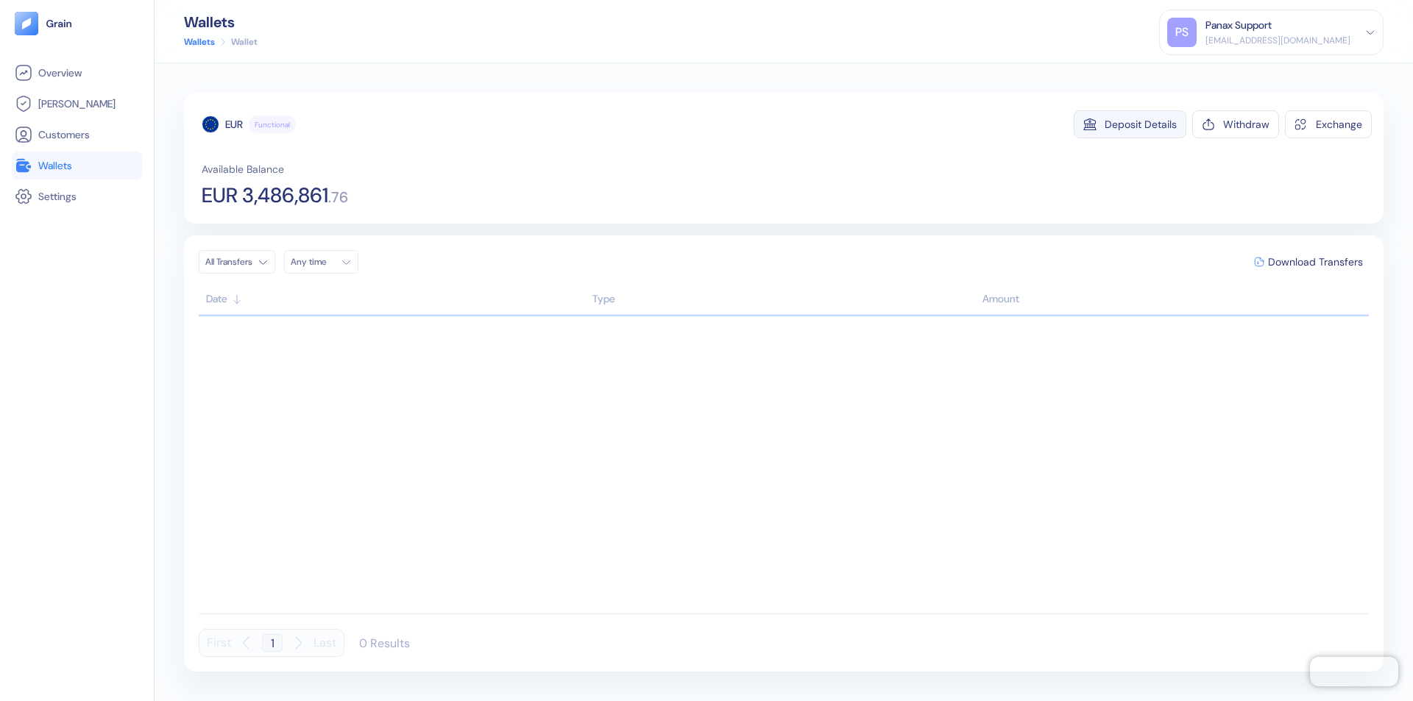
click at [1140, 124] on div "Deposit Details" at bounding box center [1140, 124] width 72 height 10
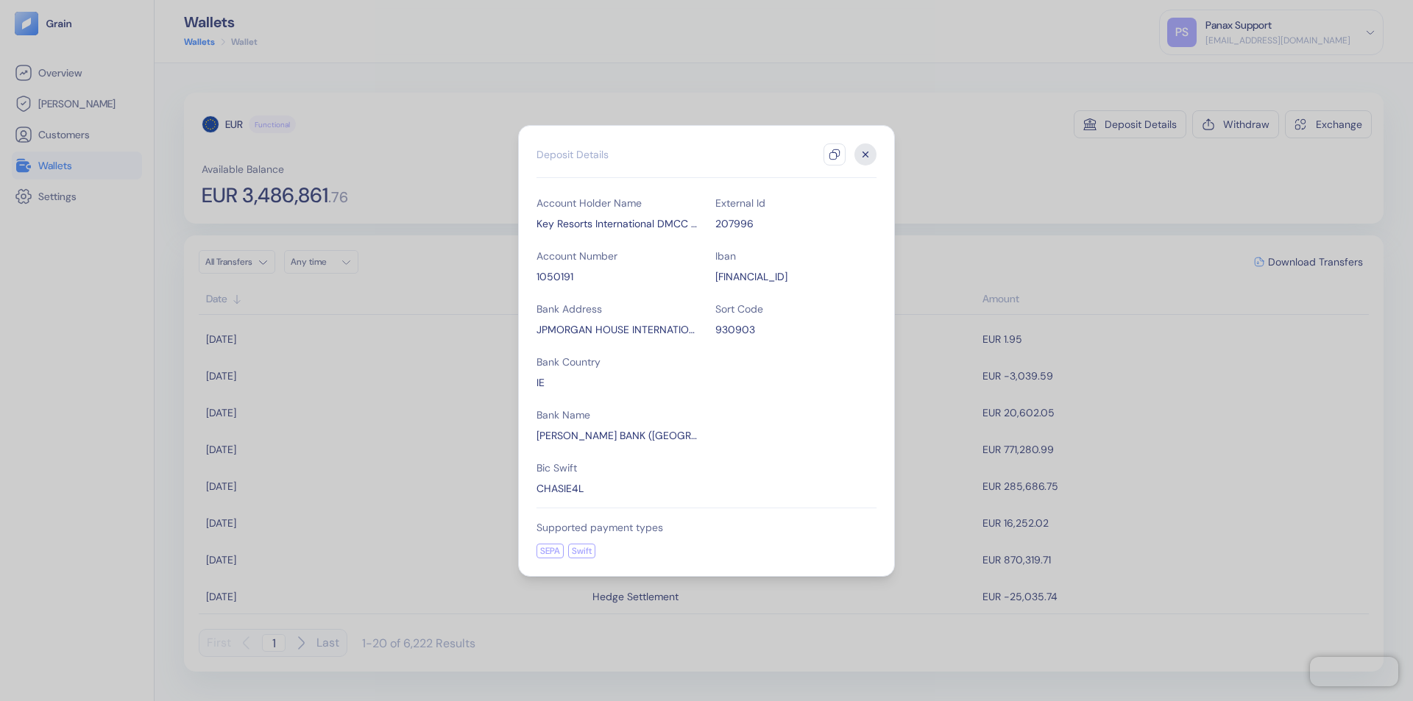
click at [834, 155] on icon "button" at bounding box center [834, 155] width 12 height 12
click at [865, 155] on icon "button" at bounding box center [865, 154] width 5 height 5
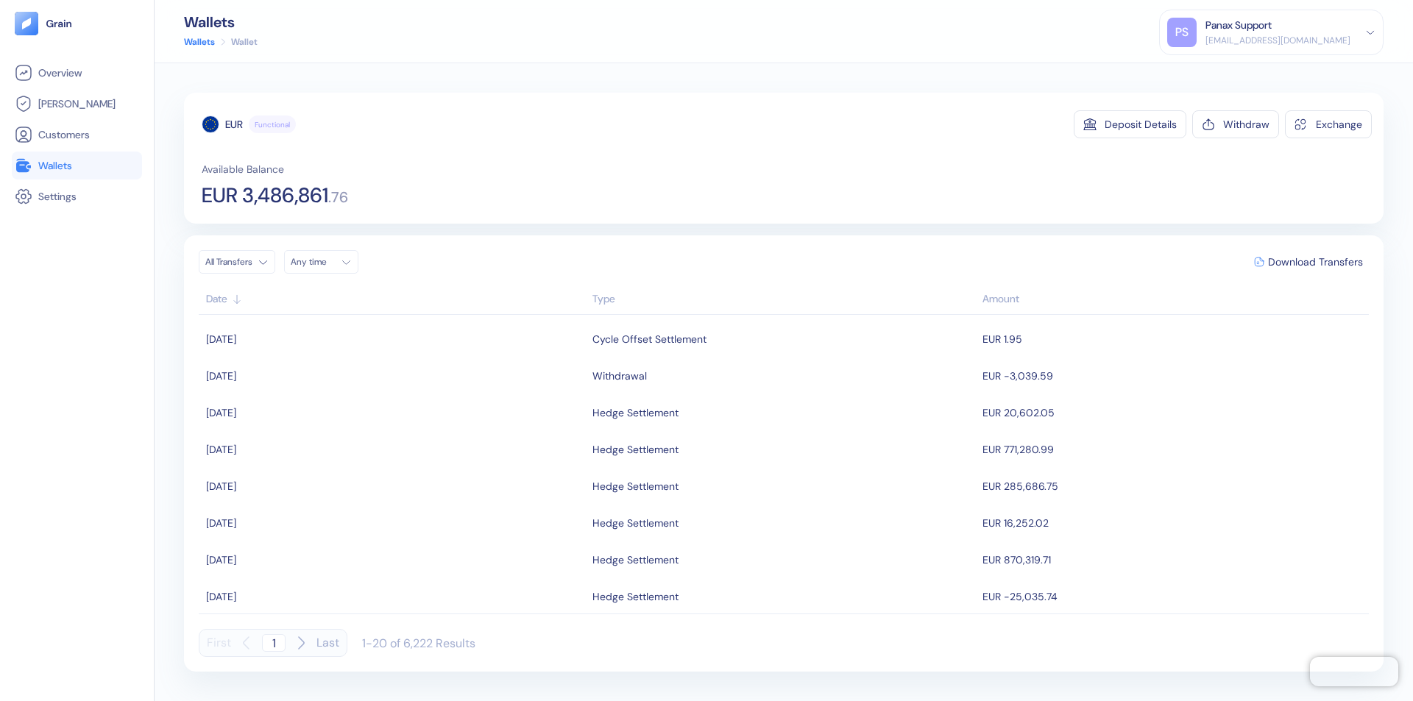
click at [325, 262] on div "Any time" at bounding box center [313, 262] width 44 height 12
click at [341, 400] on button "24" at bounding box center [342, 400] width 18 height 18
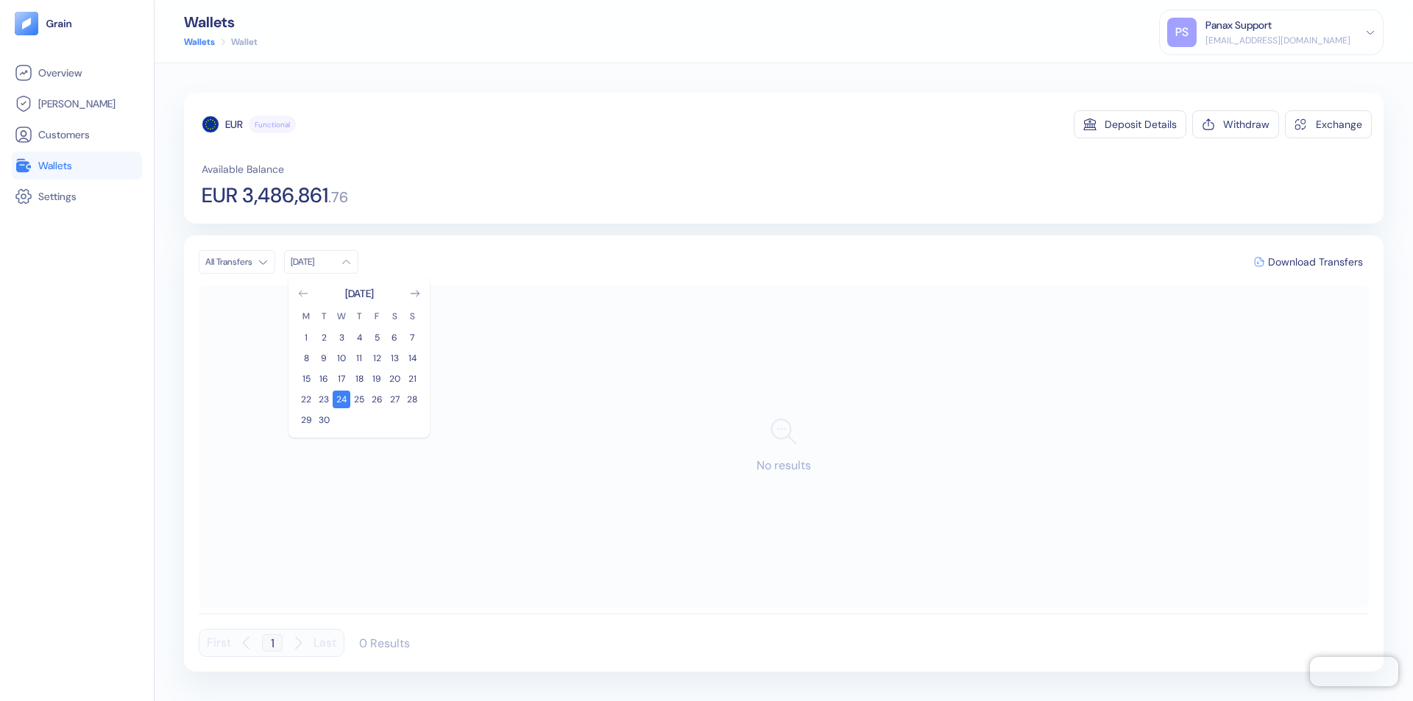
click at [303, 294] on icon "Go to previous month" at bounding box center [303, 294] width 8 height 6
click at [306, 420] on button "25" at bounding box center [306, 420] width 18 height 18
click at [234, 124] on div "EUR" at bounding box center [234, 124] width 18 height 15
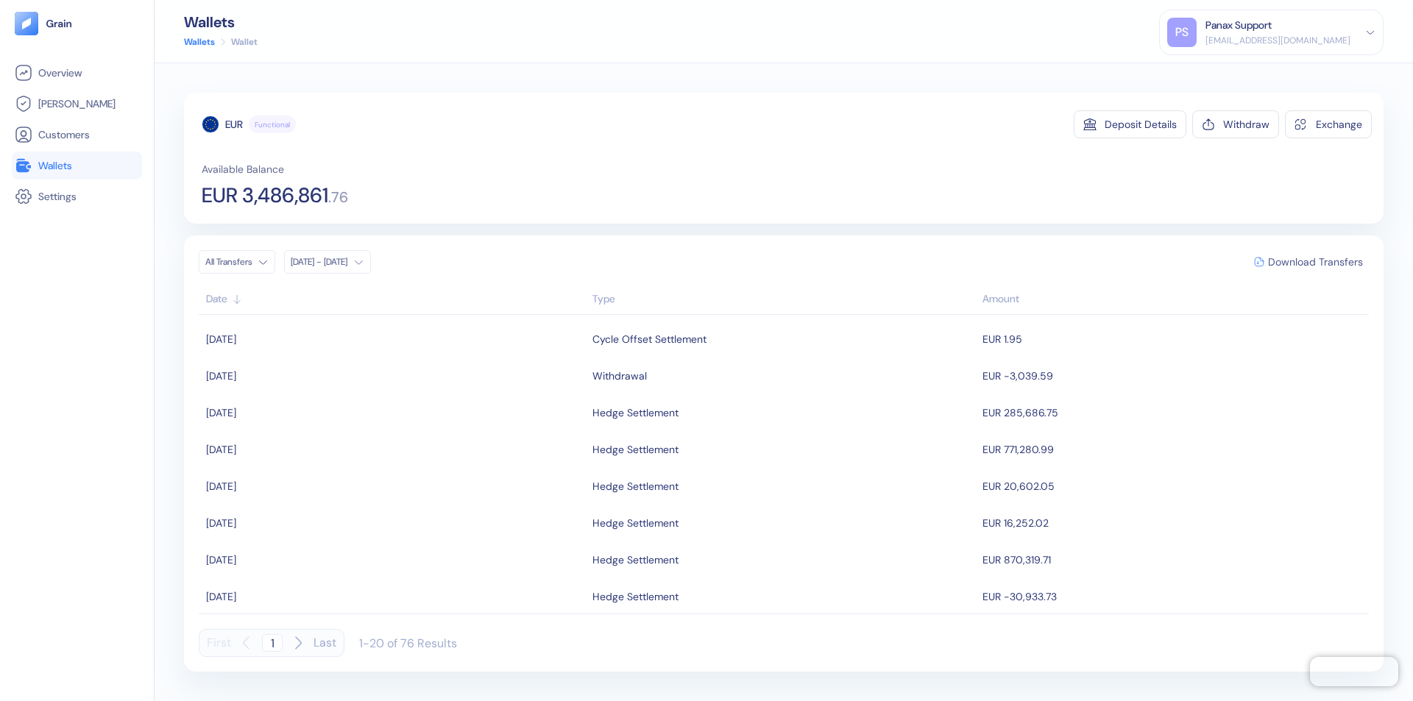
click at [1315, 262] on span "Download Transfers" at bounding box center [1315, 262] width 95 height 10
click at [77, 166] on link "Wallets" at bounding box center [77, 166] width 124 height 18
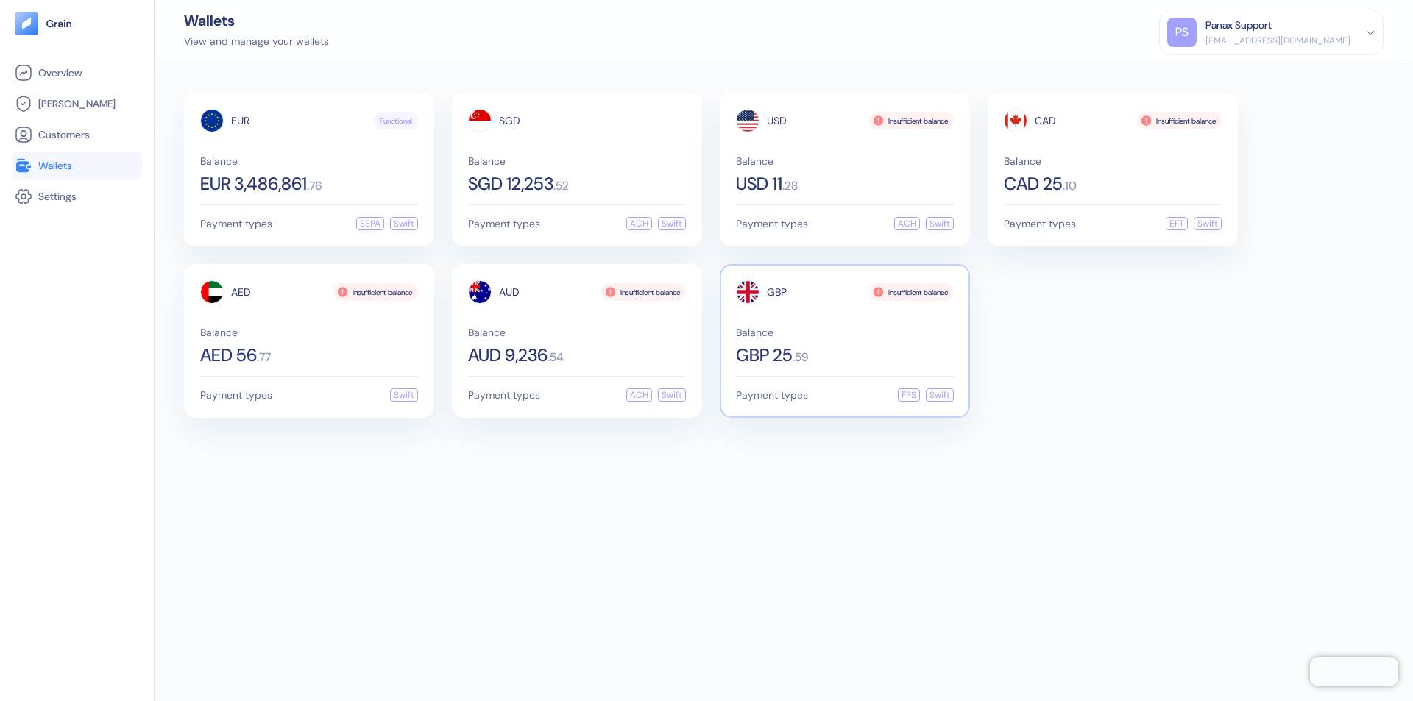
click at [776, 292] on span "GBP" at bounding box center [777, 292] width 20 height 10
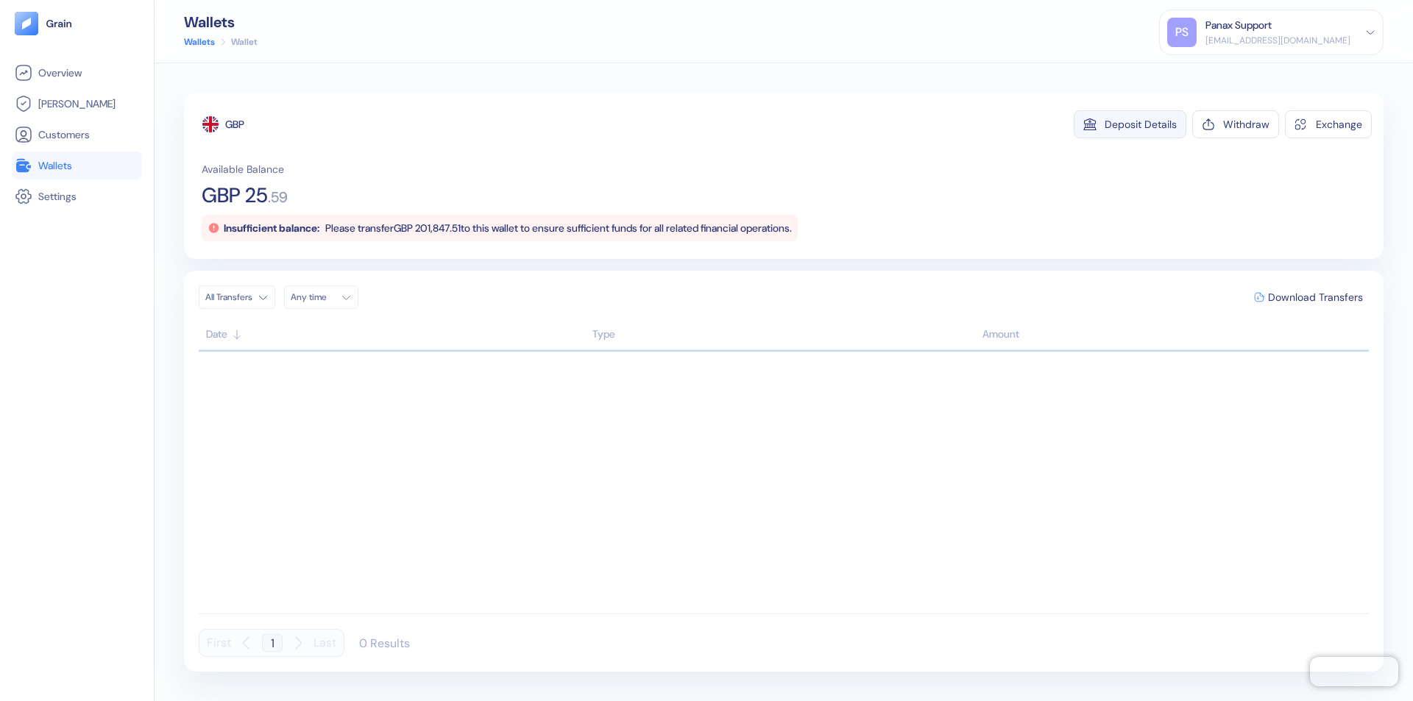
click at [1140, 124] on div "Deposit Details" at bounding box center [1140, 124] width 72 height 10
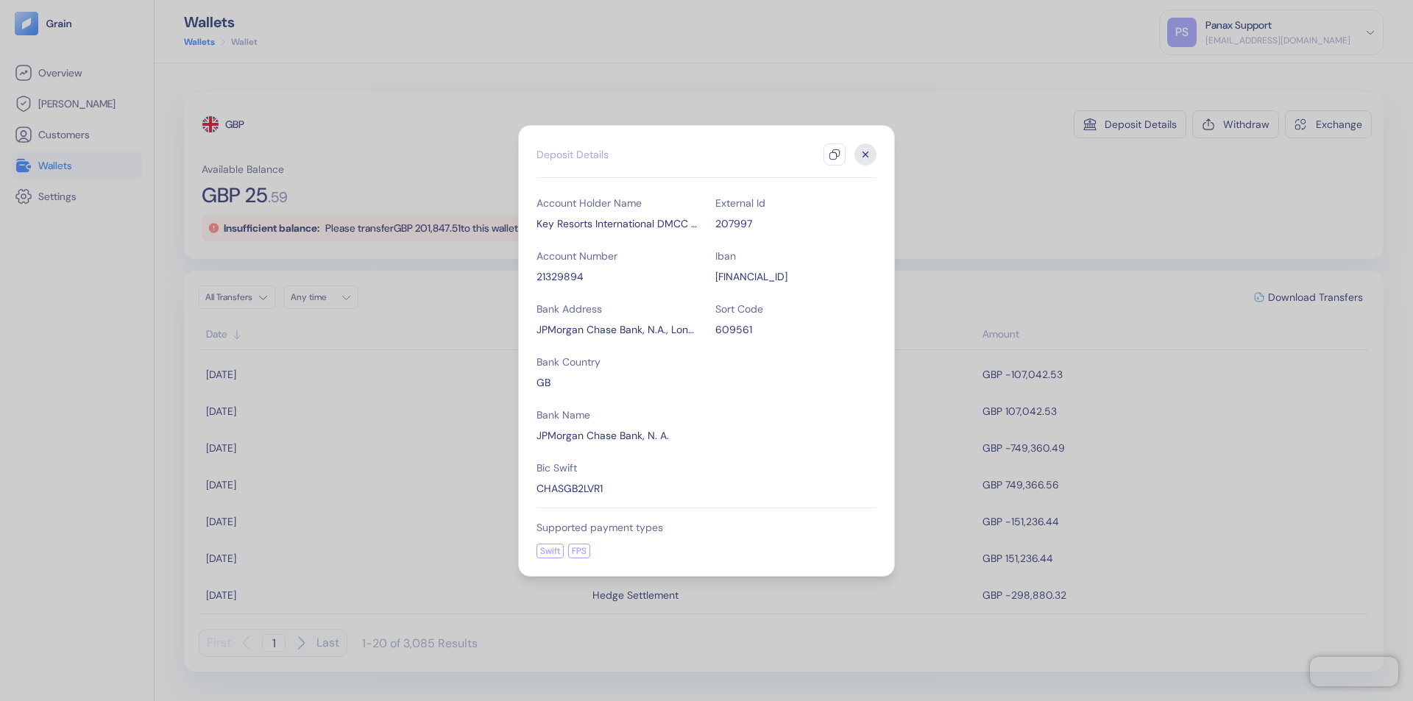
click at [834, 155] on icon "button" at bounding box center [834, 155] width 12 height 12
click at [865, 155] on icon "button" at bounding box center [865, 154] width 5 height 5
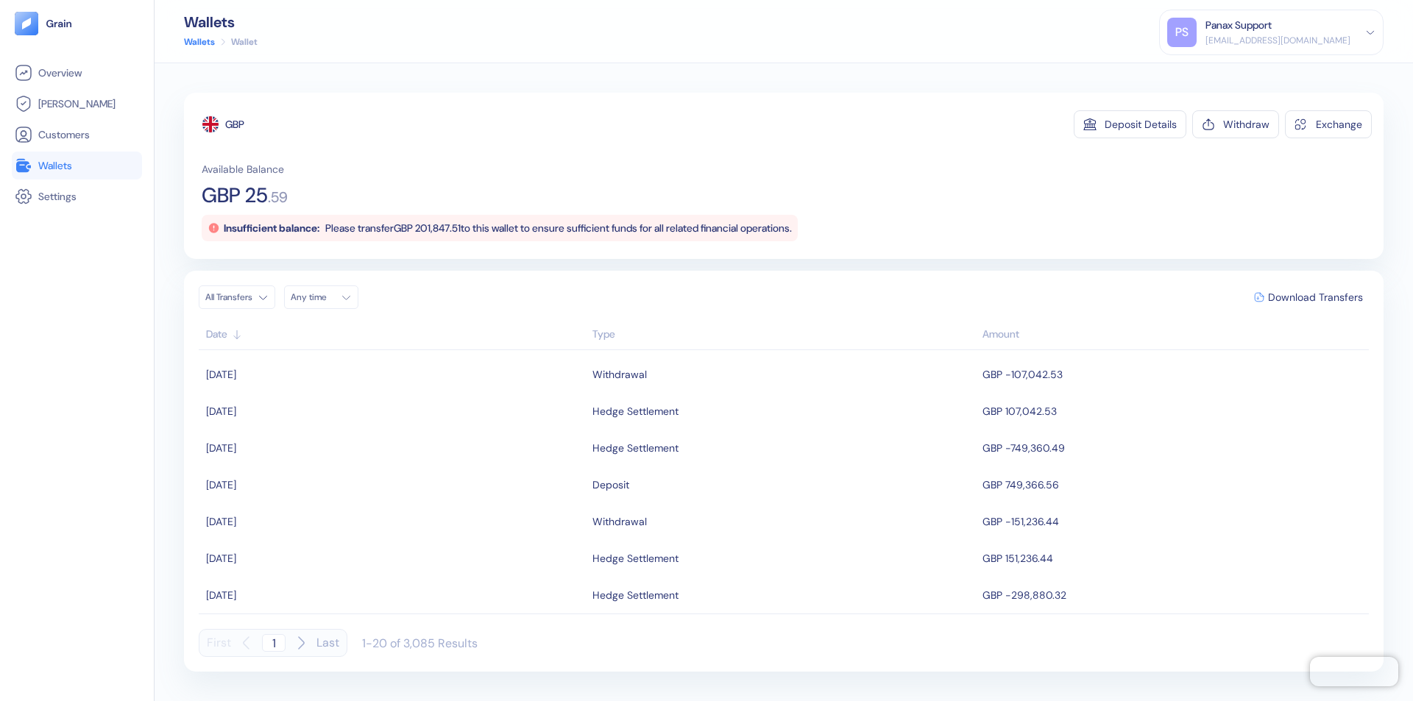
click at [325, 297] on div "Any time" at bounding box center [313, 297] width 44 height 12
click at [341, 435] on button "24" at bounding box center [342, 435] width 18 height 18
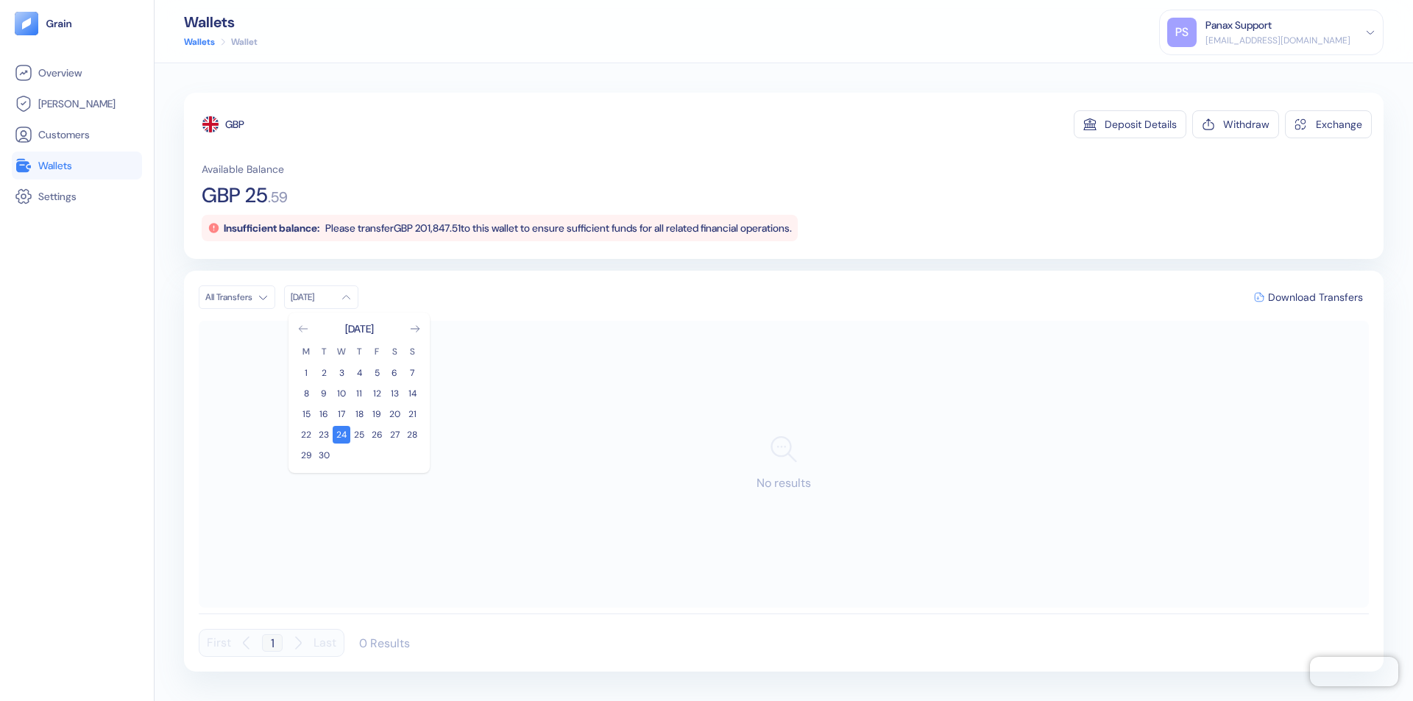
click at [303, 329] on icon "Go to previous month" at bounding box center [303, 329] width 8 height 6
click at [306, 455] on button "25" at bounding box center [306, 456] width 18 height 18
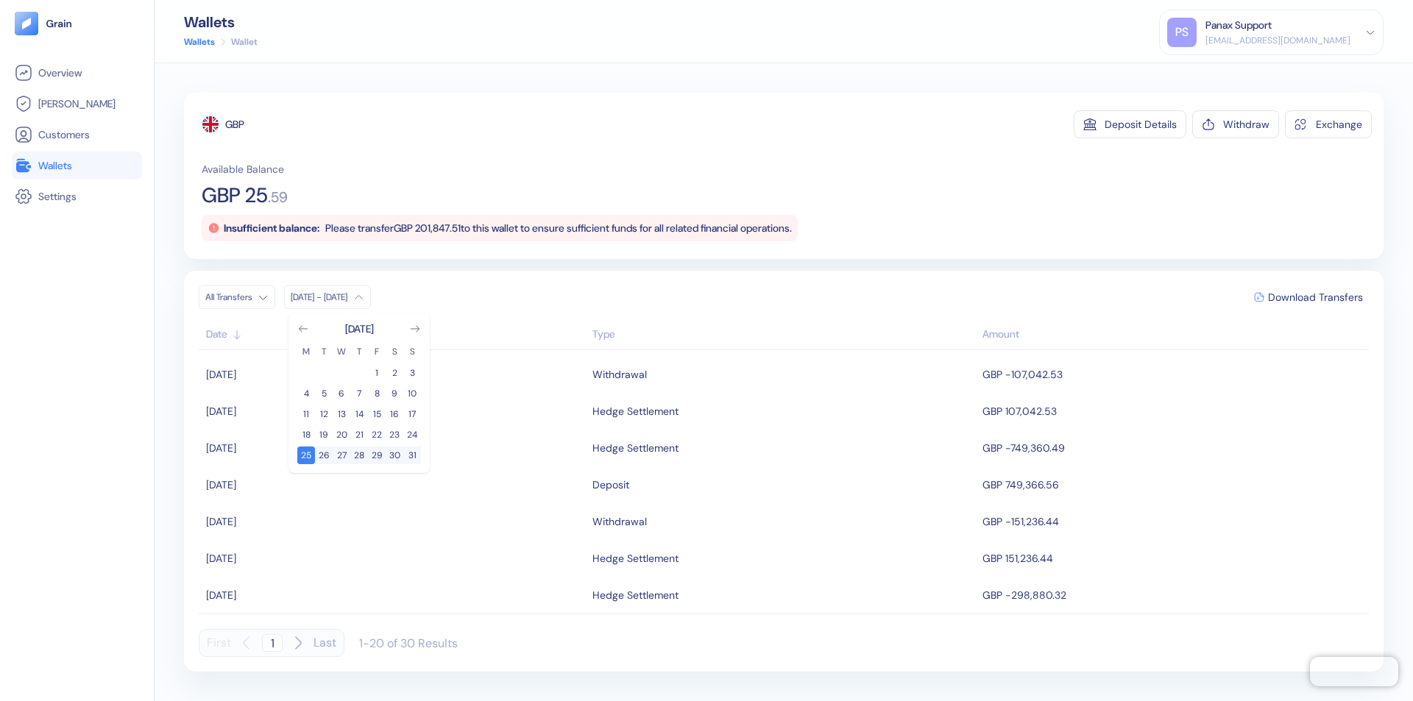
click at [235, 124] on div "GBP" at bounding box center [234, 124] width 19 height 15
click at [1315, 297] on span "Download Transfers" at bounding box center [1315, 297] width 95 height 10
click at [1271, 32] on div "Panax Support" at bounding box center [1238, 25] width 66 height 15
click at [1226, 73] on div "Sign Out" at bounding box center [1206, 72] width 40 height 15
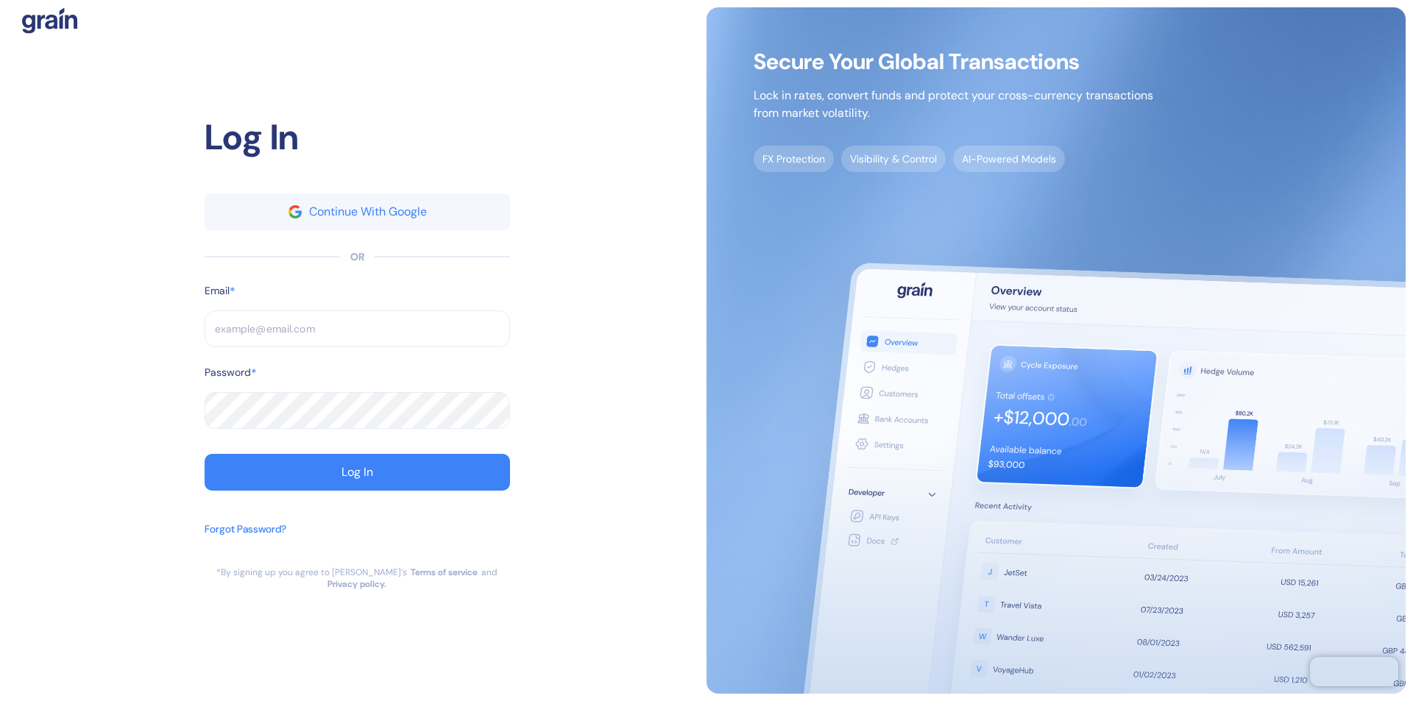
click at [357, 335] on input "text" at bounding box center [357, 328] width 305 height 37
type input "[EMAIL_ADDRESS][DOMAIN_NAME]"
type input "operations@thepanax.com"
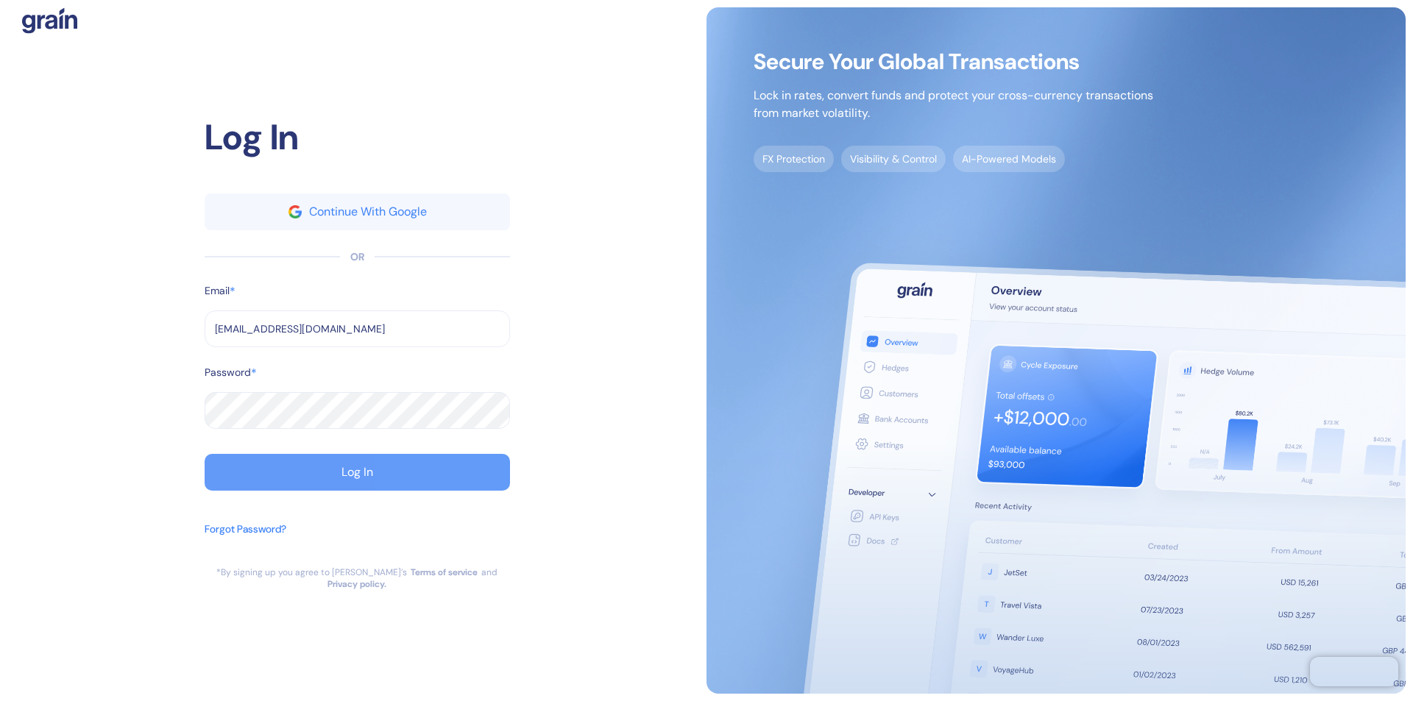
click at [357, 478] on div "Log In" at bounding box center [357, 472] width 32 height 12
